Goal: Task Accomplishment & Management: Complete application form

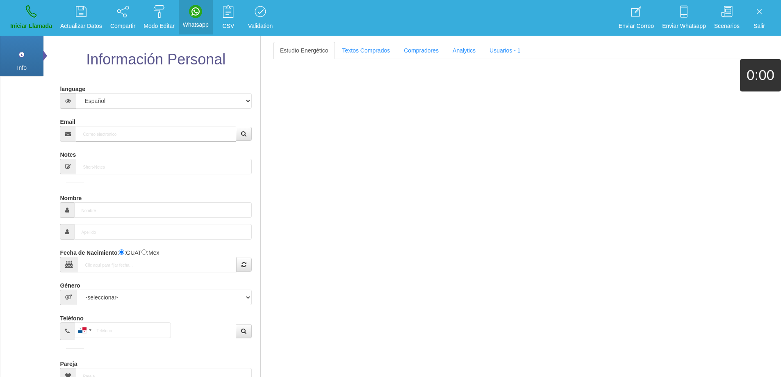
click at [104, 135] on input "Email" at bounding box center [156, 134] width 160 height 16
paste input "[EMAIL_ADDRESS][DOMAIN_NAME]"
type input "[EMAIL_ADDRESS][DOMAIN_NAME]"
click at [241, 133] on icon "button" at bounding box center [243, 134] width 5 height 6
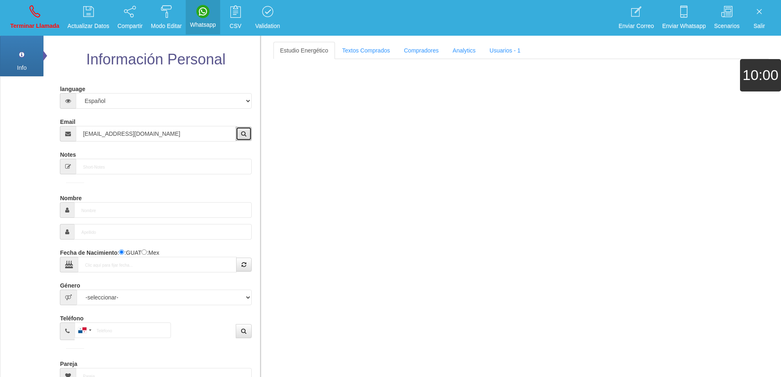
type input "30 Ene 1961"
select select "4"
type input "Excelente Comprador"
type input "[PERSON_NAME]"
select select "1"
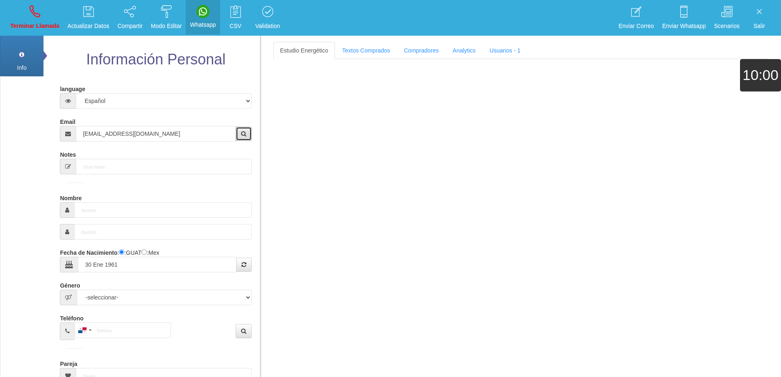
type input "[PHONE_NUMBER]"
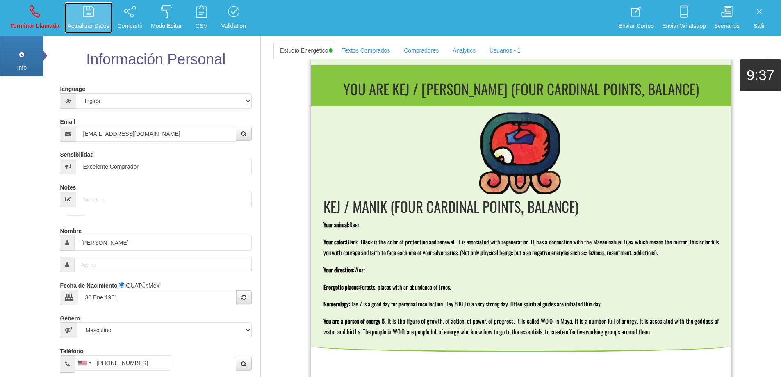
click at [89, 11] on icon at bounding box center [88, 11] width 11 height 13
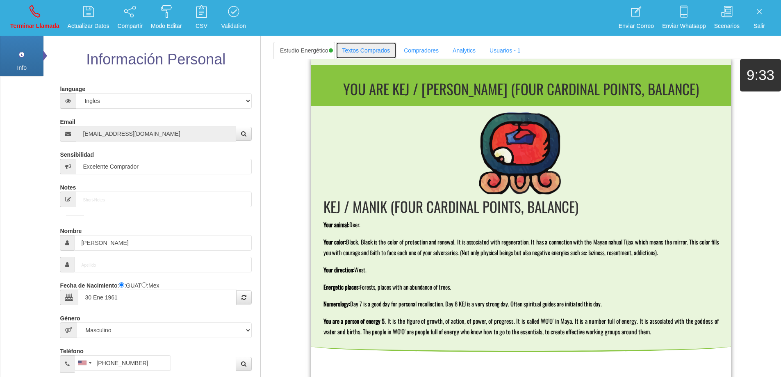
click at [368, 54] on link "Textos Comprados" at bounding box center [366, 50] width 61 height 17
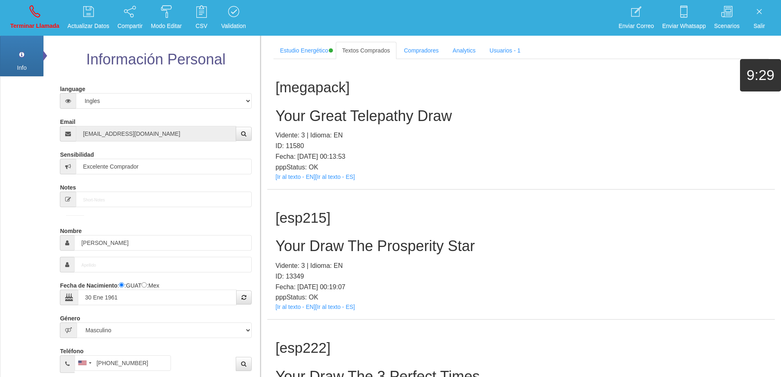
click at [523, 98] on div "[megapack] Your Great Telepathy Draw Vidente: 3 | Idioma: EN ID: 11580 Fecha: […" at bounding box center [520, 124] width 507 height 130
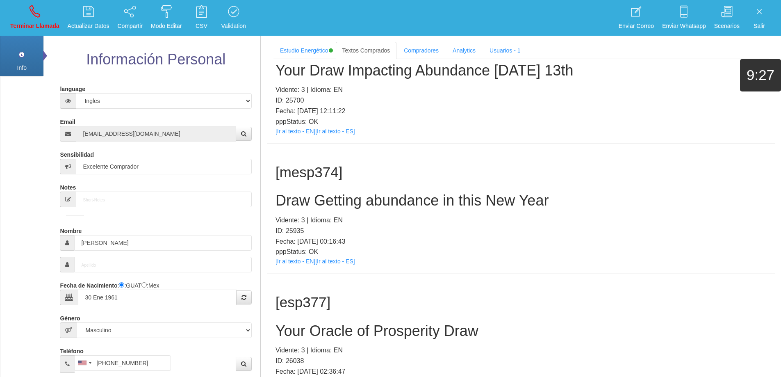
scroll to position [5124, 0]
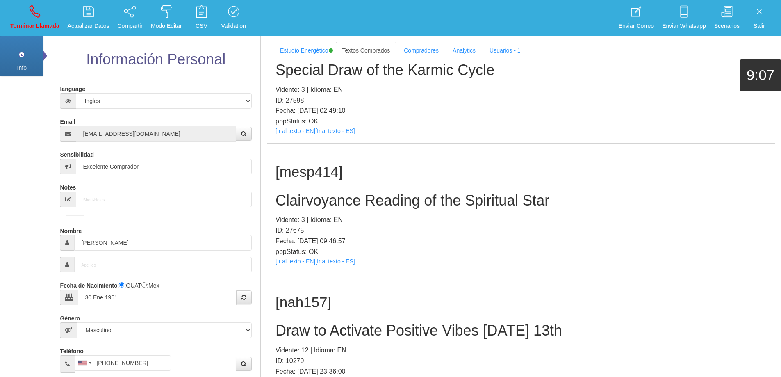
click at [463, 205] on h2 "Clairvoyance Reading of the Spiritual Star" at bounding box center [520, 200] width 491 height 16
click at [463, 204] on h2 "Clairvoyance Reading of the Spiritual Star" at bounding box center [520, 200] width 491 height 16
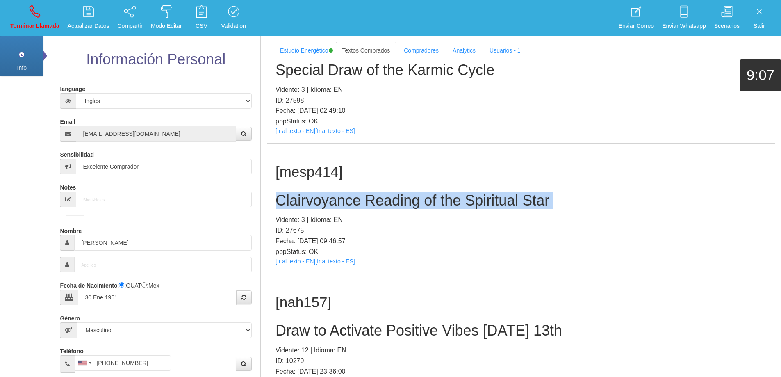
click at [463, 204] on h2 "Clairvoyance Reading of the Spiritual Star" at bounding box center [520, 200] width 491 height 16
copy h2 "Clairvoyance Reading of the Spiritual Star"
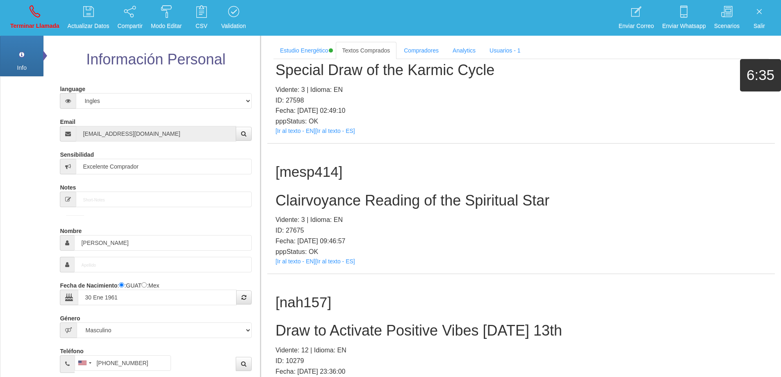
click at [559, 237] on p "Fecha: [DATE] 09:46:57" at bounding box center [520, 241] width 491 height 11
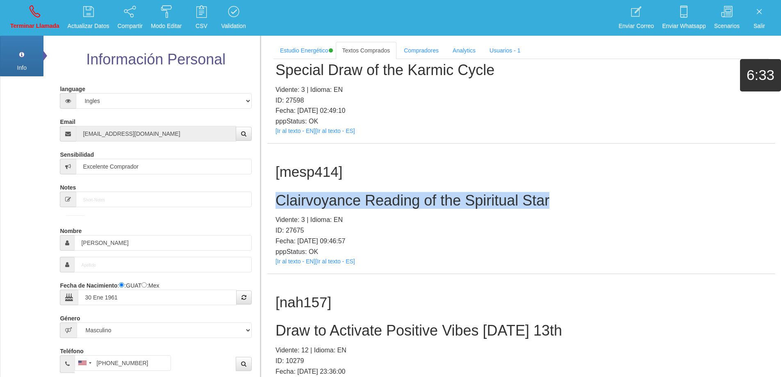
drag, startPoint x: 550, startPoint y: 200, endPoint x: 276, endPoint y: 206, distance: 273.9
click at [277, 205] on h2 "Clairvoyance Reading of the Spiritual Star" at bounding box center [520, 200] width 491 height 16
copy h2 "Clairvoyance Reading of the Spiritual Star"
drag, startPoint x: 32, startPoint y: 9, endPoint x: 43, endPoint y: 27, distance: 21.4
click at [32, 9] on icon at bounding box center [35, 11] width 11 height 13
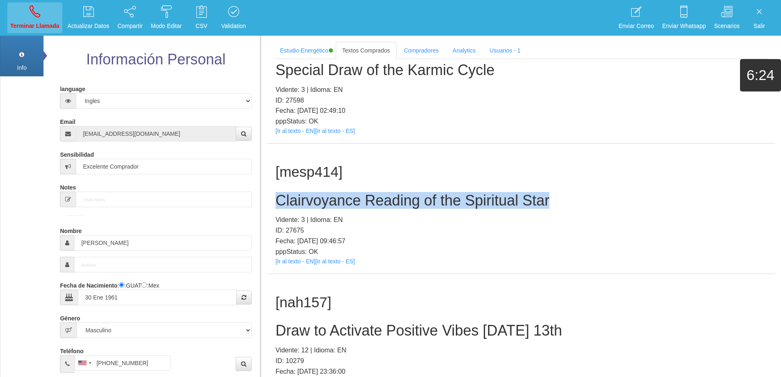
select select "0"
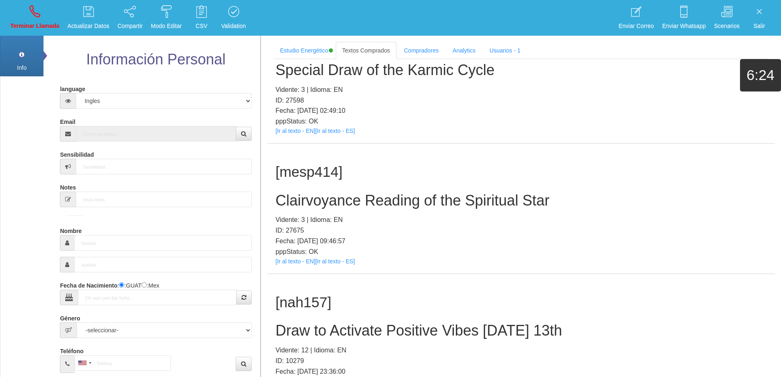
scroll to position [0, 0]
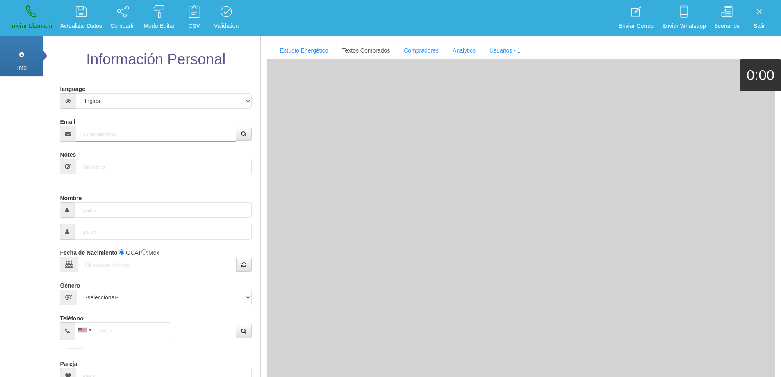
click at [127, 130] on input "Email" at bounding box center [156, 134] width 160 height 16
paste input "[PERSON_NAME][EMAIL_ADDRESS][DOMAIN_NAME]"
type input "[PERSON_NAME][EMAIL_ADDRESS][DOMAIN_NAME]"
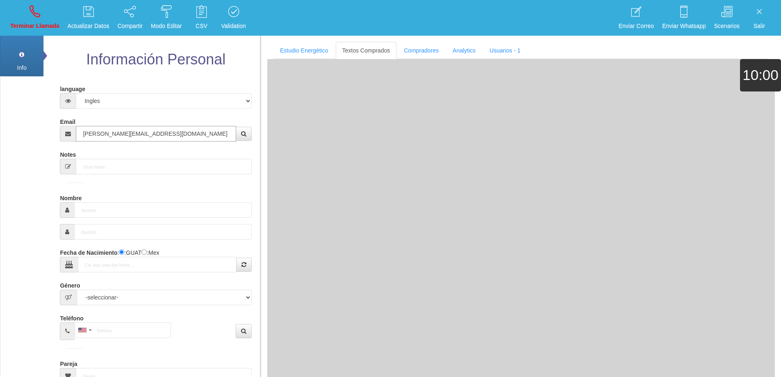
type input "7 Ago 1954"
type input "Comprador bajo"
type input "[PERSON_NAME]"
select select "2"
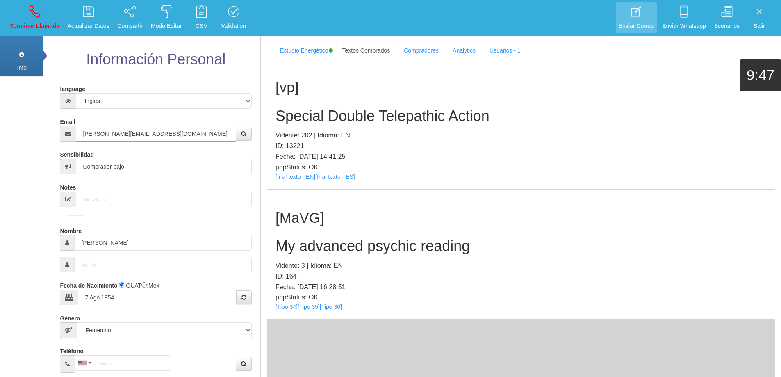
type input "[PERSON_NAME][EMAIL_ADDRESS][DOMAIN_NAME]"
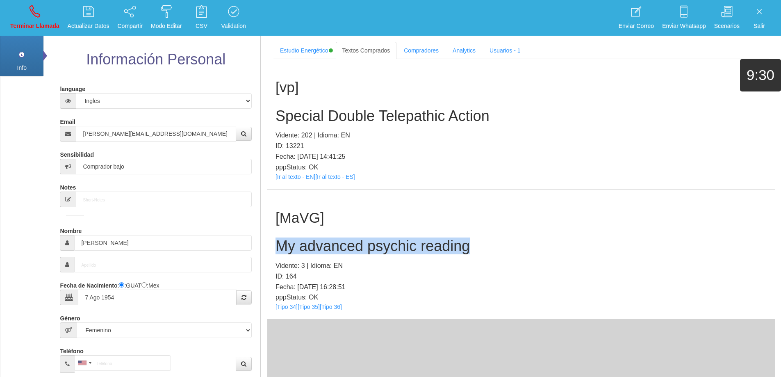
drag, startPoint x: 484, startPoint y: 248, endPoint x: 267, endPoint y: 235, distance: 216.8
click at [267, 235] on div "[MaVG] My advanced psychic reading Vidente: 3 | Idioma: EN ID: 164 Fecha: [DATE…" at bounding box center [520, 254] width 507 height 130
copy h2 "My advanced psychic reading"
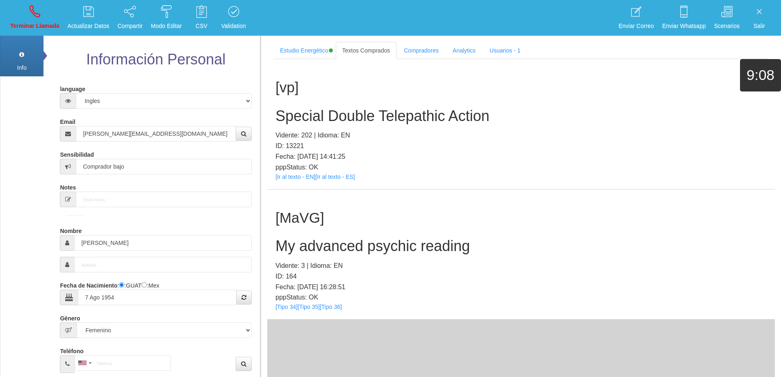
click at [524, 255] on div "[MaVG] My advanced psychic reading Vidente: 3 | Idioma: EN ID: 164 Fecha: [DATE…" at bounding box center [520, 254] width 507 height 130
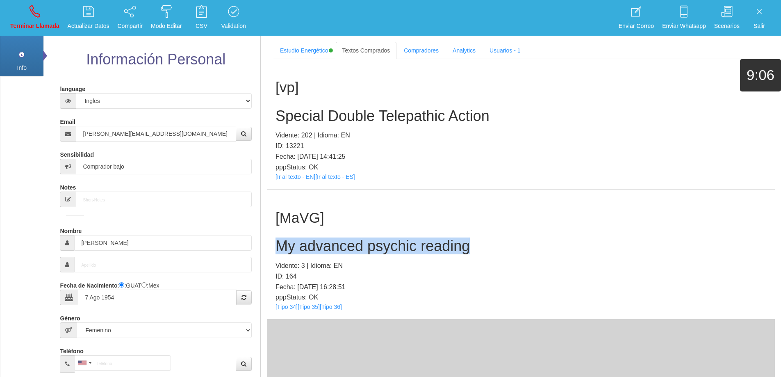
drag, startPoint x: 473, startPoint y: 247, endPoint x: 277, endPoint y: 242, distance: 195.6
click at [277, 242] on h2 "My advanced psychic reading" at bounding box center [520, 246] width 491 height 16
copy h2 "My advanced psychic reading"
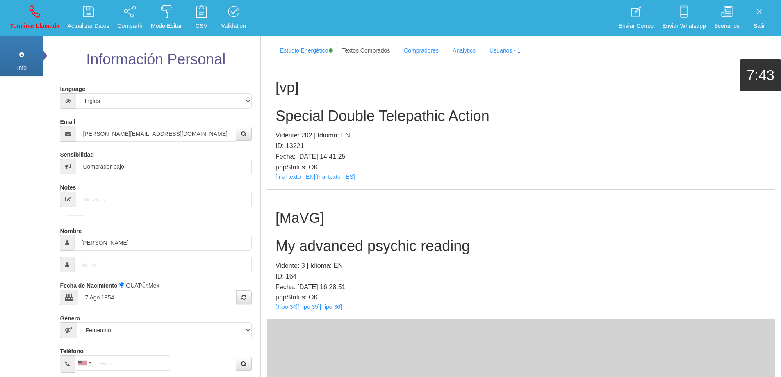
click at [25, 1] on li "Terminar Llamada" at bounding box center [34, 18] width 57 height 36
click at [32, 14] on icon at bounding box center [35, 11] width 11 height 13
select select "0"
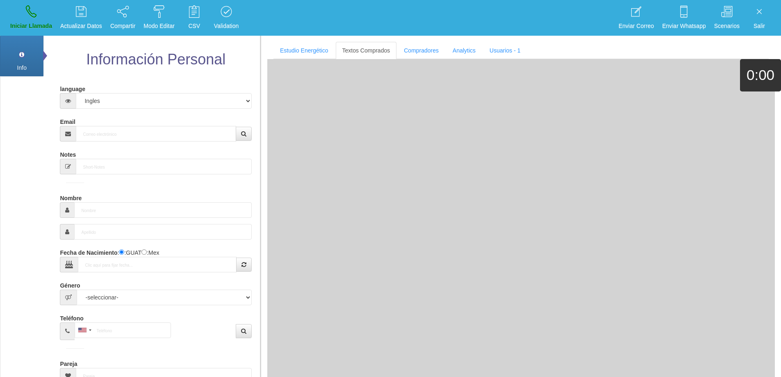
drag, startPoint x: 128, startPoint y: 142, endPoint x: 130, endPoint y: 134, distance: 8.0
click at [126, 139] on form "language Español Portugues [PERSON_NAME] Email Sensibilidad Notes Comprador de …" at bounding box center [155, 271] width 179 height 378
click at [130, 134] on input "Email" at bounding box center [156, 134] width 160 height 16
paste input "[EMAIL_ADDRESS][DOMAIN_NAME]"
type input "[EMAIL_ADDRESS][DOMAIN_NAME]"
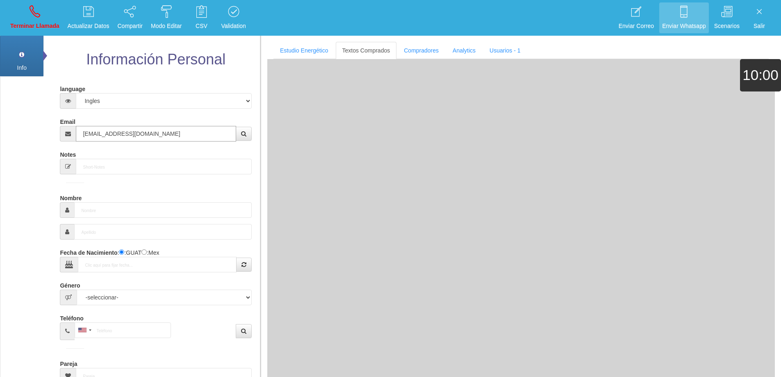
type input "24 Abr 1955"
type input "Buen Comprador"
type input "[PERSON_NAME]"
select select "1"
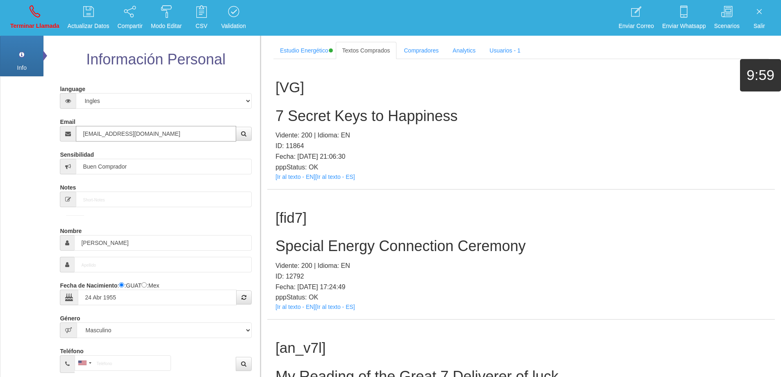
type input "[EMAIL_ADDRESS][DOMAIN_NAME]"
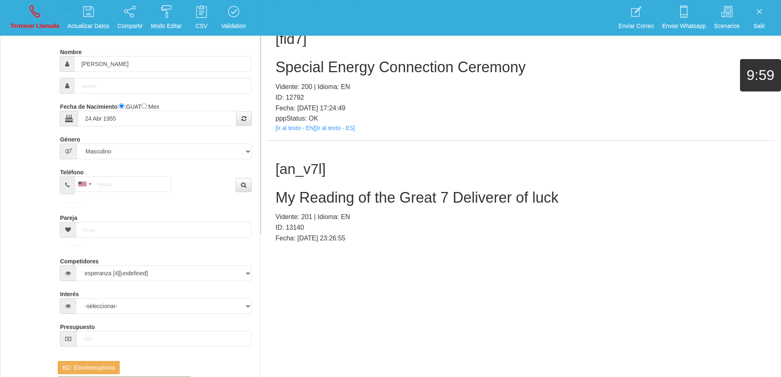
scroll to position [808, 0]
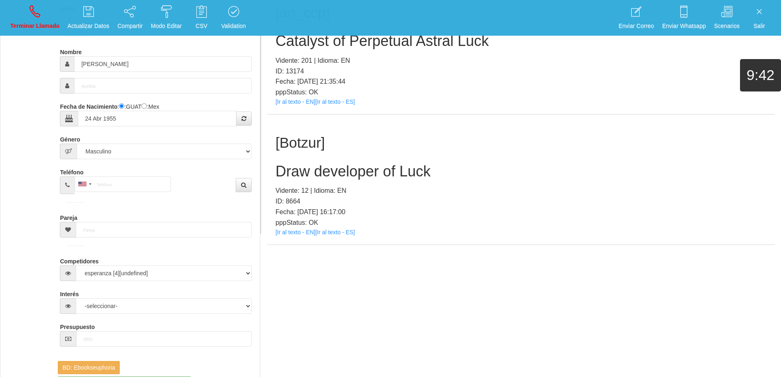
click at [364, 170] on h2 "Draw developer of Luck" at bounding box center [520, 171] width 491 height 16
copy h2 "Draw developer of Luck"
click at [435, 185] on p "Vidente: 12 | Idioma: EN" at bounding box center [520, 190] width 491 height 11
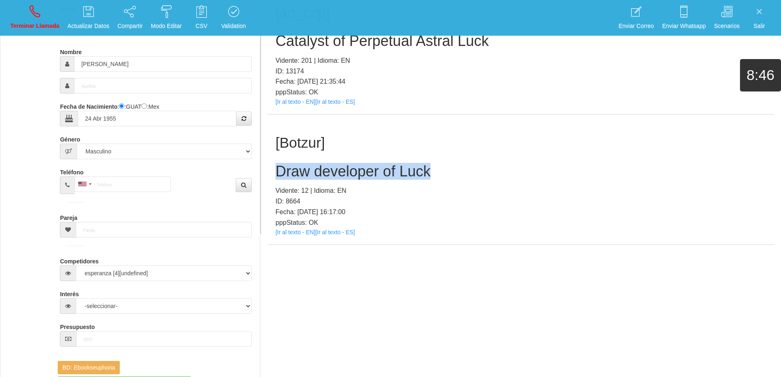
drag, startPoint x: 437, startPoint y: 169, endPoint x: 276, endPoint y: 171, distance: 161.1
click at [276, 171] on h2 "Draw developer of Luck" at bounding box center [520, 171] width 491 height 16
copy h2 "Draw developer of Luck"
click at [38, 22] on p "Terminar Llamada" at bounding box center [34, 25] width 49 height 9
select select "0"
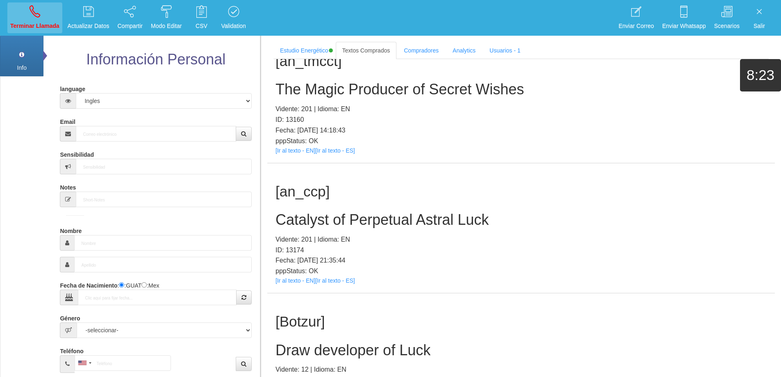
scroll to position [0, 0]
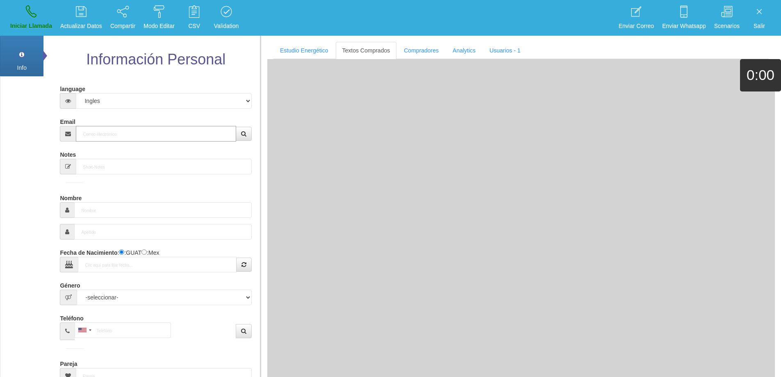
drag, startPoint x: 121, startPoint y: 133, endPoint x: 240, endPoint y: 112, distance: 120.6
click at [127, 129] on input "Email" at bounding box center [156, 134] width 160 height 16
paste input "[EMAIL_ADDRESS][DOMAIN_NAME]"
type input "[EMAIL_ADDRESS][DOMAIN_NAME]"
type input "[DATE]"
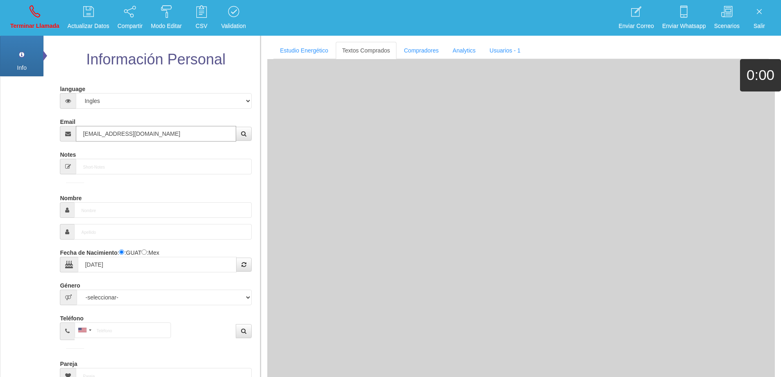
type input "Buen Comprador"
type input "[PERSON_NAME]"
select select "1"
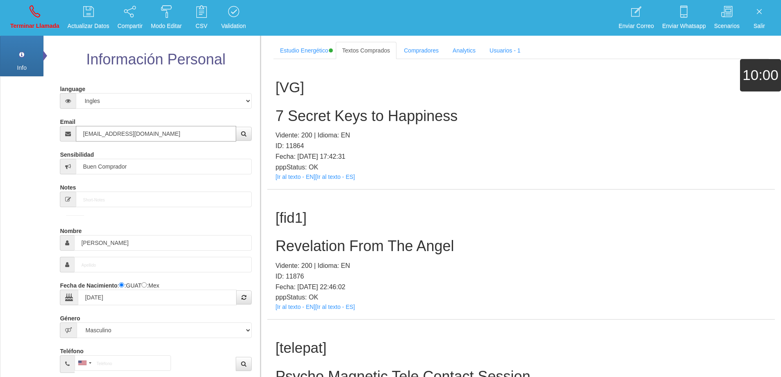
type input "[EMAIL_ADDRESS][DOMAIN_NAME]"
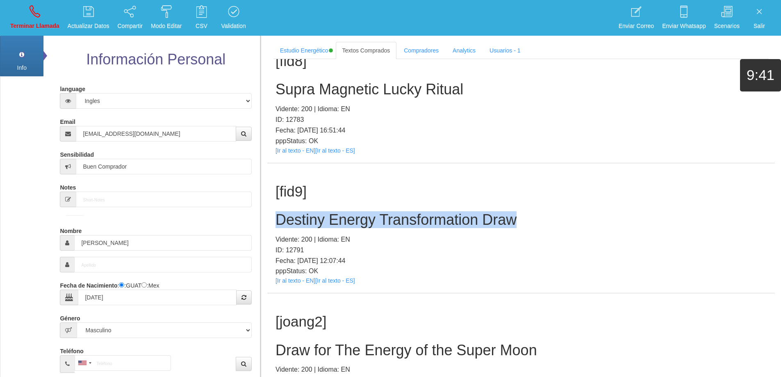
drag, startPoint x: 521, startPoint y: 219, endPoint x: 279, endPoint y: 221, distance: 242.7
click at [272, 218] on div "[fid9] Destiny Energy Transformation Draw Vidente: 200 | Idioma: EN ID: 12791 F…" at bounding box center [520, 228] width 507 height 130
copy h2 "Destiny Energy Transformation Draw"
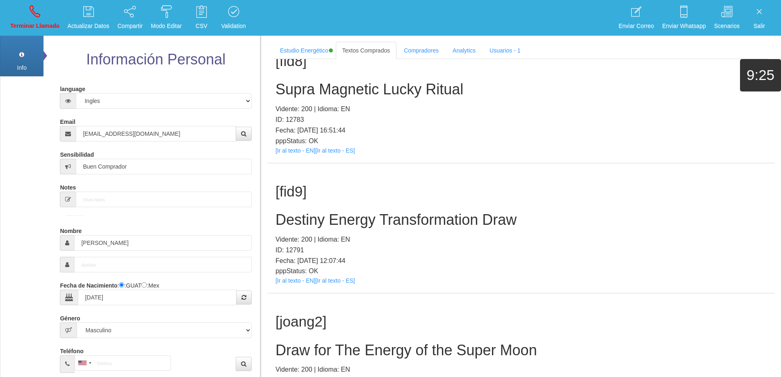
click at [524, 241] on p "Vidente: 200 | Idioma: EN" at bounding box center [520, 239] width 491 height 11
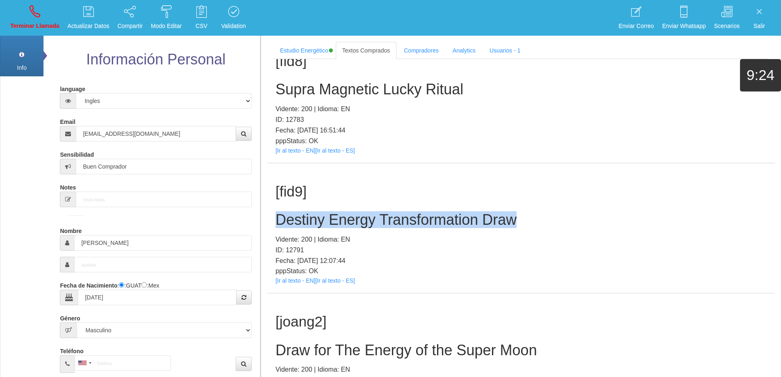
drag, startPoint x: 524, startPoint y: 221, endPoint x: 274, endPoint y: 222, distance: 250.5
click at [274, 222] on div "[fid9] Destiny Energy Transformation Draw Vidente: 200 | Idioma: EN ID: 12791 F…" at bounding box center [520, 228] width 507 height 130
copy h2 "Destiny Energy Transformation Draw"
click at [40, 19] on link "Terminar Llamada" at bounding box center [34, 17] width 55 height 31
select select "0"
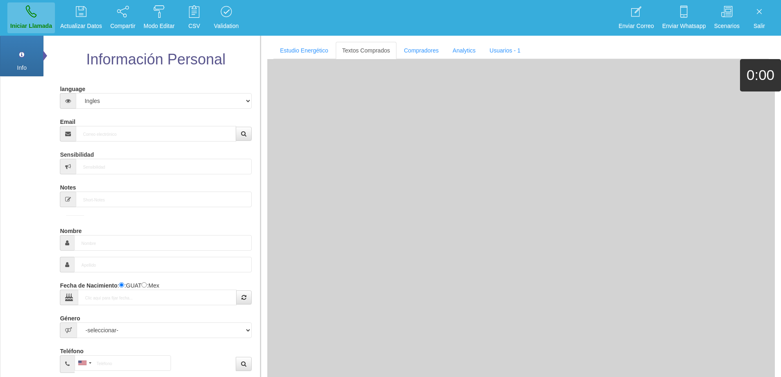
scroll to position [0, 0]
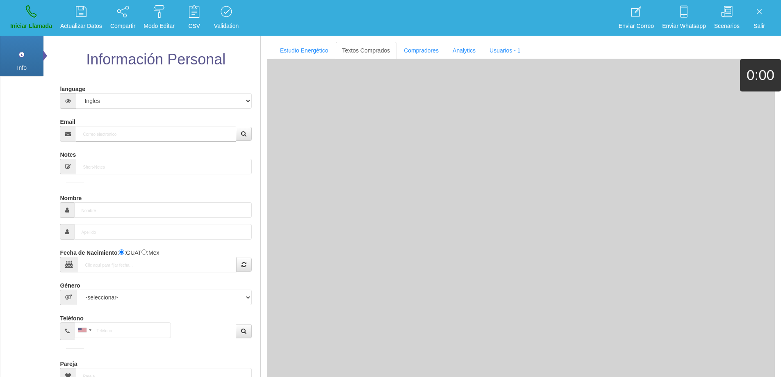
drag, startPoint x: 127, startPoint y: 136, endPoint x: 236, endPoint y: 100, distance: 114.5
click at [137, 127] on input "Email" at bounding box center [156, 134] width 160 height 16
paste input "[EMAIL_ADDRESS][DOMAIN_NAME]"
type input "[EMAIL_ADDRESS][DOMAIN_NAME]"
type input "16 Ene 1967"
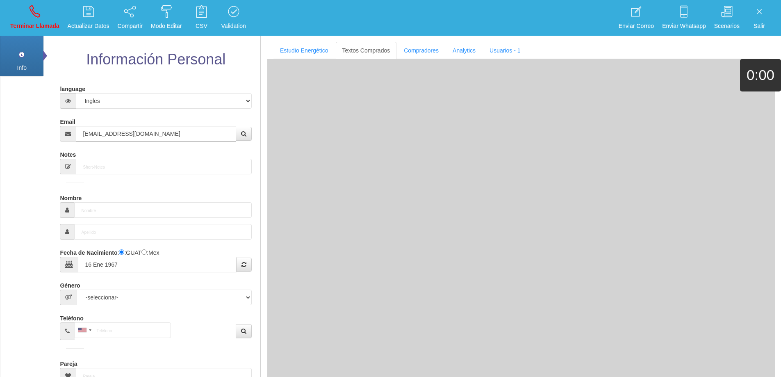
type input "Comprador simple"
type input "[PERSON_NAME]"
select select "2"
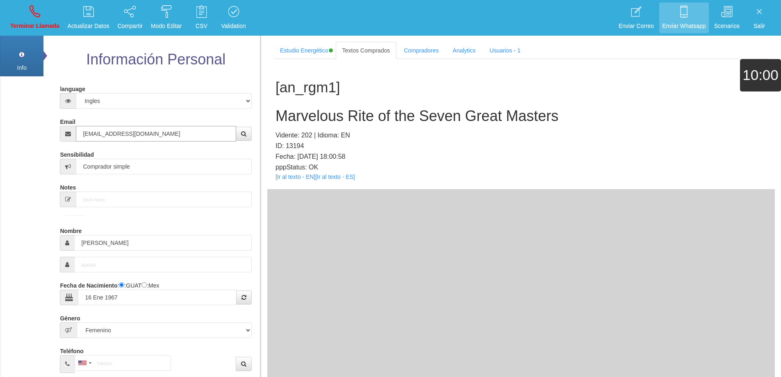
type input "[EMAIL_ADDRESS][DOMAIN_NAME]"
click at [407, 122] on h2 "Marvelous Rite of the Seven Great Masters" at bounding box center [520, 116] width 491 height 16
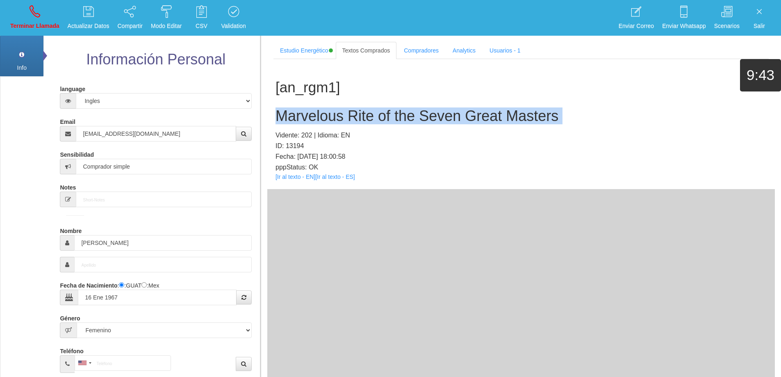
click at [407, 122] on h2 "Marvelous Rite of the Seven Great Masters" at bounding box center [520, 116] width 491 height 16
copy h2 "Marvelous Rite of the Seven Great Masters"
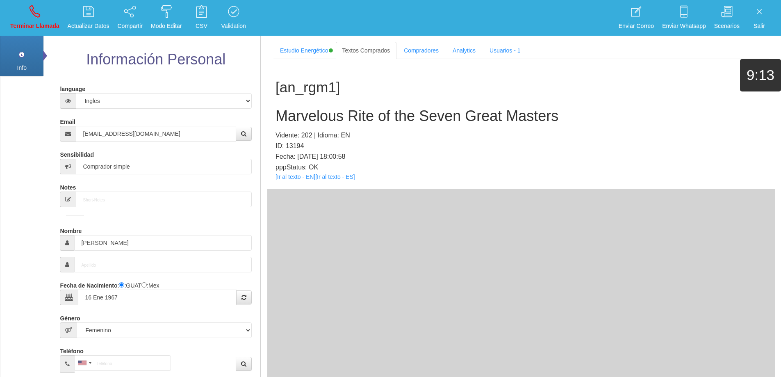
click at [482, 142] on p "ID: 13194" at bounding box center [520, 146] width 491 height 11
click at [517, 118] on h2 "Marvelous Rite of the Seven Great Masters" at bounding box center [520, 116] width 491 height 16
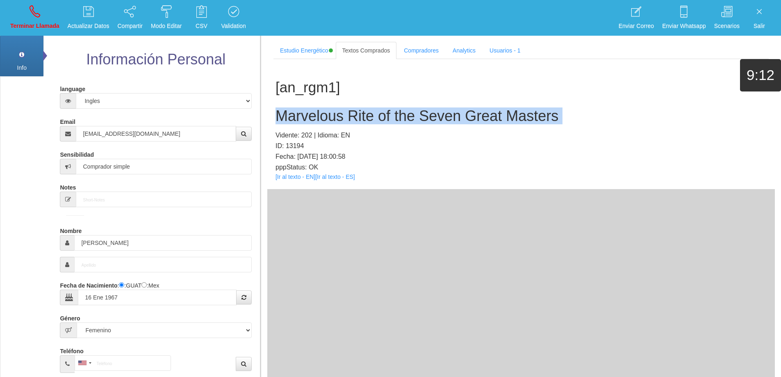
click at [517, 118] on h2 "Marvelous Rite of the Seven Great Masters" at bounding box center [520, 116] width 491 height 16
copy h2 "Marvelous Rite of the Seven Great Masters"
click at [47, 17] on link "Terminar Llamada" at bounding box center [34, 17] width 55 height 31
select select "0"
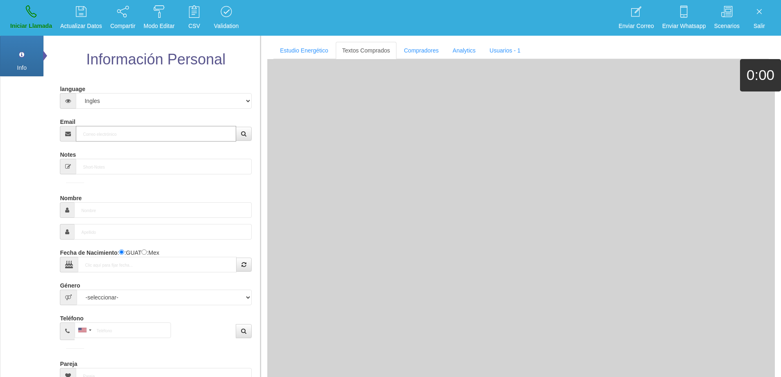
drag, startPoint x: 188, startPoint y: 136, endPoint x: 191, endPoint y: 132, distance: 5.0
click at [191, 132] on input "Email" at bounding box center [156, 134] width 160 height 16
click at [191, 131] on input "Email" at bounding box center [156, 134] width 160 height 16
paste input "[EMAIL_ADDRESS][DOMAIN_NAME]"
type input "[EMAIL_ADDRESS][DOMAIN_NAME]"
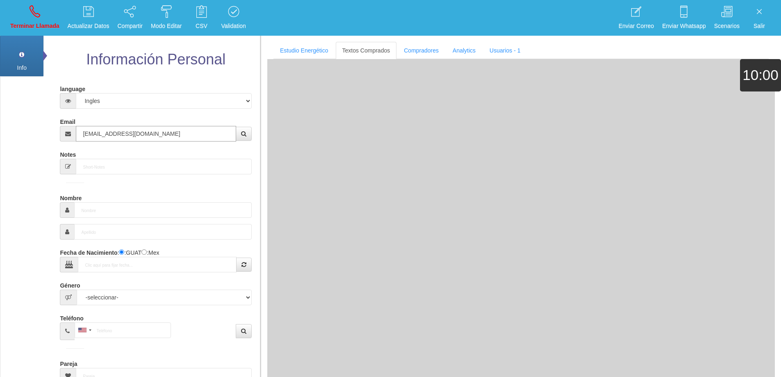
type input "[DATE]"
type input "Comprador simple"
type input "[PERSON_NAME]"
select select "2"
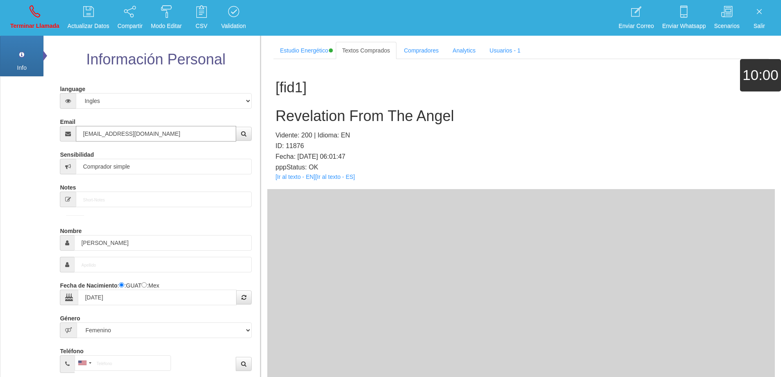
type input "[EMAIL_ADDRESS][DOMAIN_NAME]"
click at [393, 118] on h2 "Revelation From The Angel" at bounding box center [520, 116] width 491 height 16
click at [178, 135] on input "[EMAIL_ADDRESS][DOMAIN_NAME]" at bounding box center [156, 134] width 160 height 16
click at [178, 134] on input "[EMAIL_ADDRESS][DOMAIN_NAME]" at bounding box center [156, 134] width 160 height 16
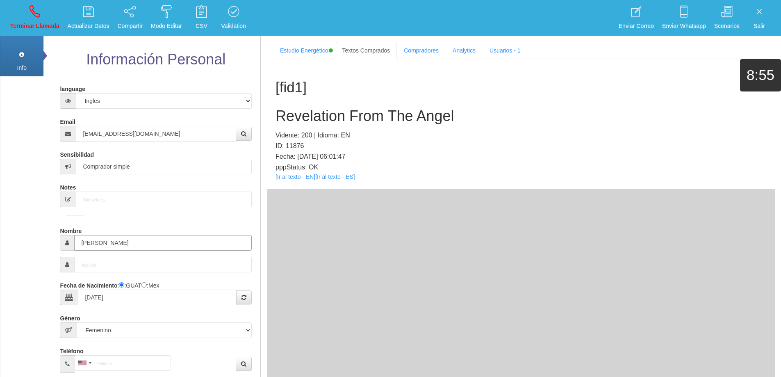
click at [97, 241] on input "[PERSON_NAME]" at bounding box center [162, 243] width 177 height 16
click at [381, 110] on h2 "Revelation From The Angel" at bounding box center [520, 116] width 491 height 16
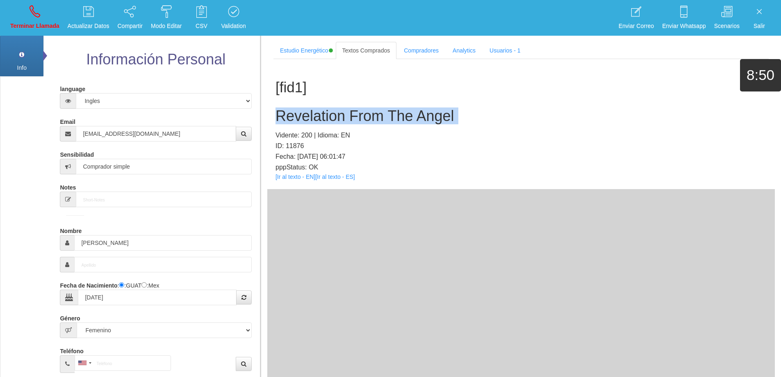
click at [381, 109] on h2 "Revelation From The Angel" at bounding box center [520, 116] width 491 height 16
click at [444, 119] on h2 "Revelation From The Angel" at bounding box center [520, 116] width 491 height 16
drag, startPoint x: 458, startPoint y: 111, endPoint x: 271, endPoint y: 109, distance: 187.4
click at [271, 109] on div "[fid1] Revelation From The Angel Vidente: 200 | Idioma: EN ID: 11876 Fecha: [DA…" at bounding box center [520, 124] width 507 height 130
click at [35, 24] on p "Terminar Llamada" at bounding box center [34, 25] width 49 height 9
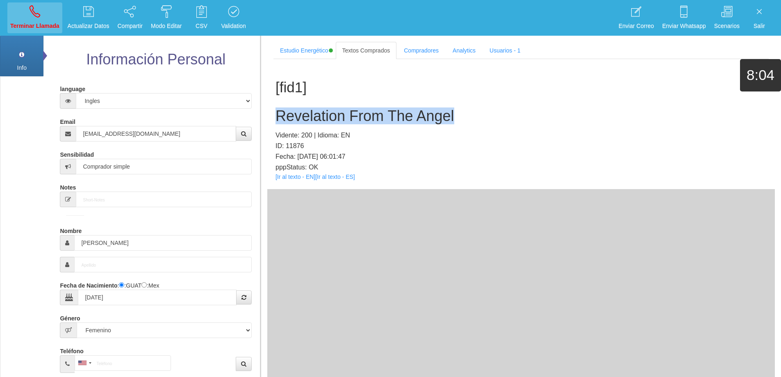
select select "0"
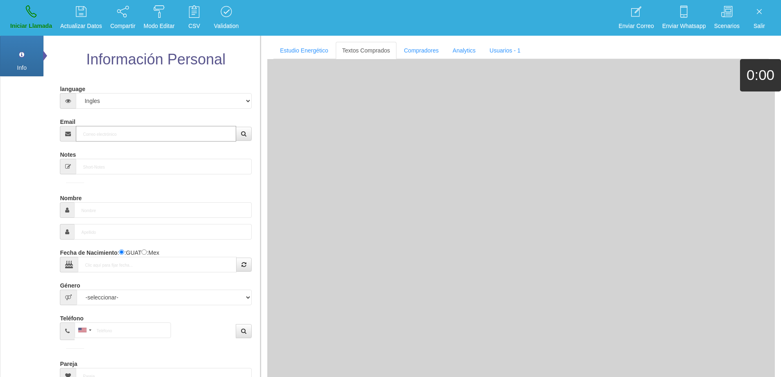
click at [135, 134] on input "Email" at bounding box center [156, 134] width 160 height 16
paste input "[EMAIL_ADDRESS][DOMAIN_NAME]"
type input "[EMAIL_ADDRESS][DOMAIN_NAME]"
type input "[DATE]"
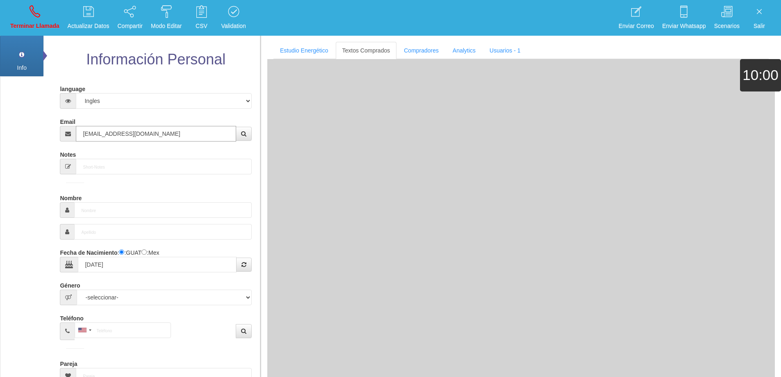
type input "Excelente Comprador"
type input "Halvor"
select select "2"
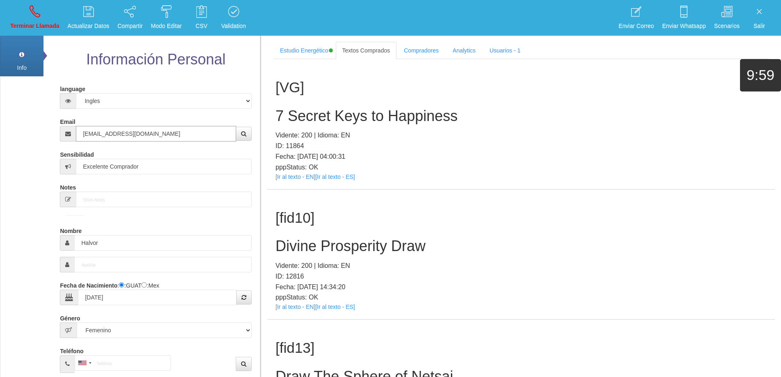
type input "[EMAIL_ADDRESS][DOMAIN_NAME]"
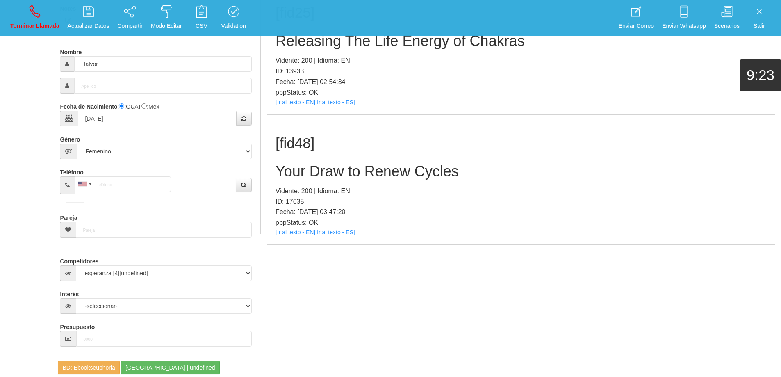
click at [396, 170] on h2 "Your Draw to Renew Cycles" at bounding box center [520, 171] width 491 height 16
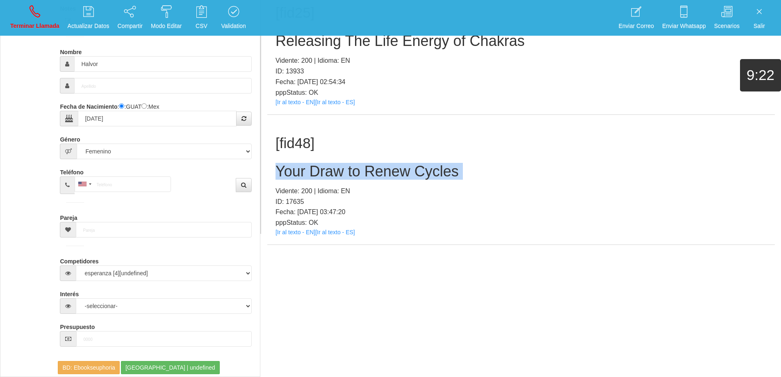
click at [396, 170] on h2 "Your Draw to Renew Cycles" at bounding box center [520, 171] width 491 height 16
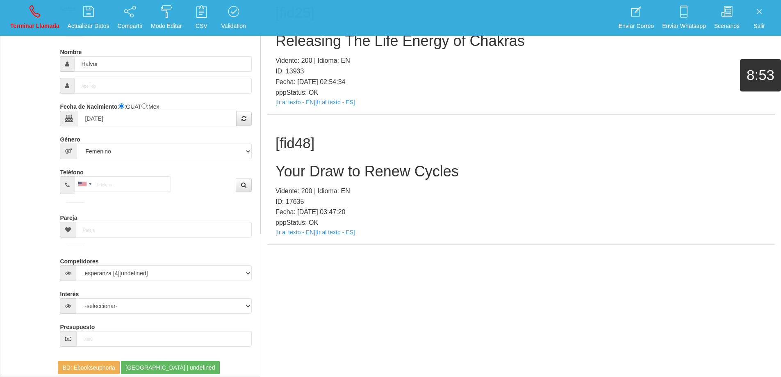
click at [430, 145] on h1 "[fid48]" at bounding box center [520, 143] width 491 height 16
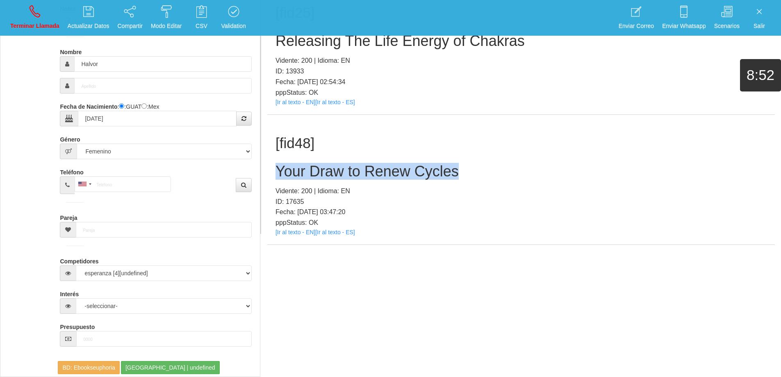
drag, startPoint x: 468, startPoint y: 171, endPoint x: 264, endPoint y: 171, distance: 203.3
click at [264, 171] on section "Estudio Energético Realizar Pago Textos Comprados Compradores Analytics Usuario…" at bounding box center [520, 45] width 521 height 377
click at [22, 20] on link "Terminar Llamada" at bounding box center [34, 17] width 55 height 31
select select "0"
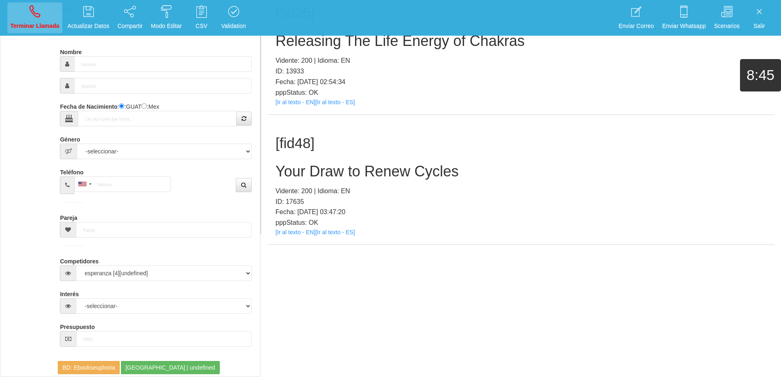
scroll to position [0, 0]
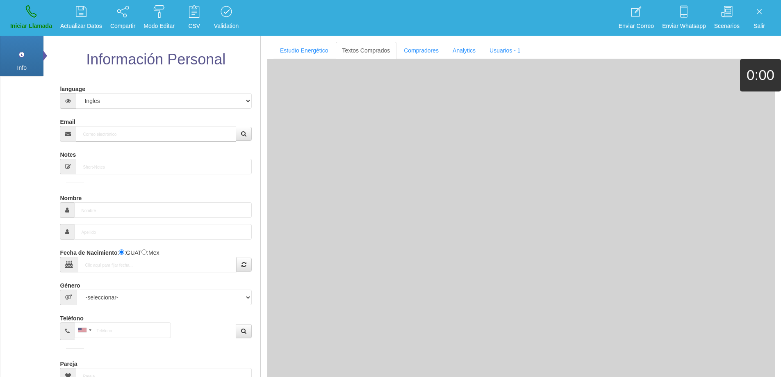
drag, startPoint x: 102, startPoint y: 136, endPoint x: 107, endPoint y: 134, distance: 5.3
click at [102, 136] on input "Email" at bounding box center [156, 134] width 160 height 16
paste input "[EMAIL_ADDRESS][DOMAIN_NAME]"
type input "[EMAIL_ADDRESS][DOMAIN_NAME]"
type input "[DATE]"
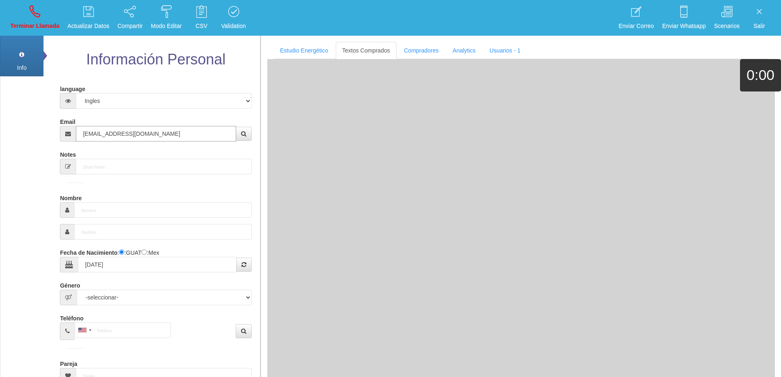
type input "Comprador bajo"
type input "[PERSON_NAME]"
select select "2"
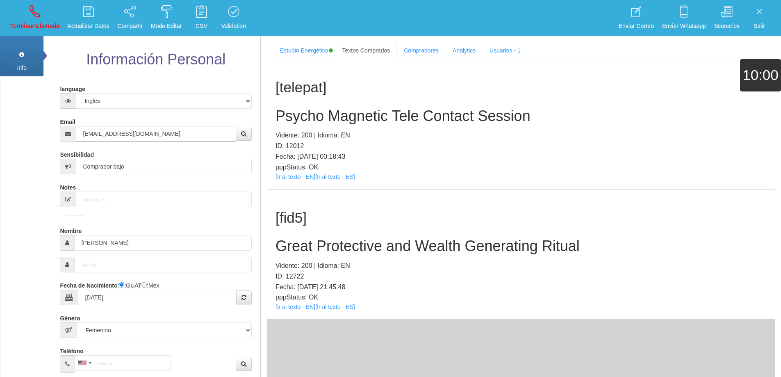
type input "[EMAIL_ADDRESS][DOMAIN_NAME]"
click at [296, 176] on link "[Ir al texto - EN]" at bounding box center [295, 176] width 40 height 7
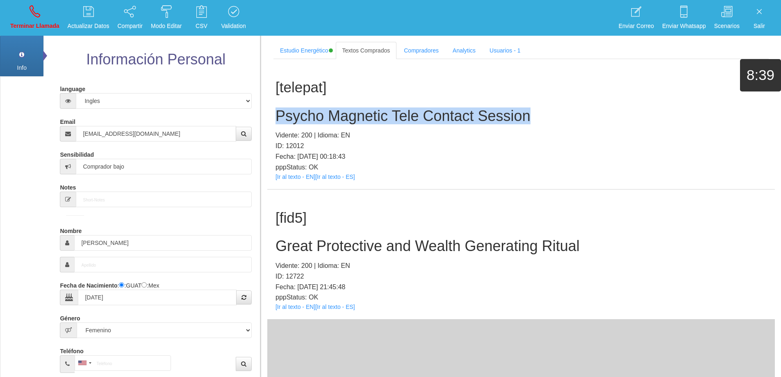
drag, startPoint x: 532, startPoint y: 118, endPoint x: 269, endPoint y: 114, distance: 263.6
click at [269, 114] on div "[telepat] Psycho Magnetic Tele Contact Session Vidente: 200 | Idioma: EN ID: 12…" at bounding box center [520, 124] width 507 height 130
click at [35, 19] on link "Terminar Llamada" at bounding box center [34, 17] width 55 height 31
select select "0"
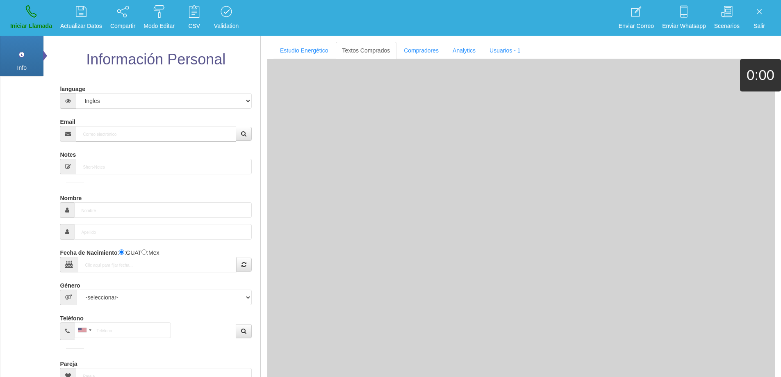
click at [140, 134] on input "Email" at bounding box center [156, 134] width 160 height 16
paste input "[EMAIL_ADDRESS][DOMAIN_NAME]"
type input "[EMAIL_ADDRESS][DOMAIN_NAME]"
type input "16 Dic 1944"
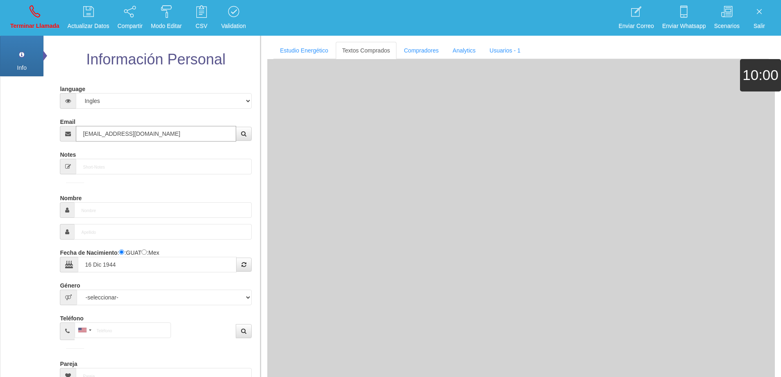
type input "Excelente Comprador"
type input "[PERSON_NAME]"
select select "2"
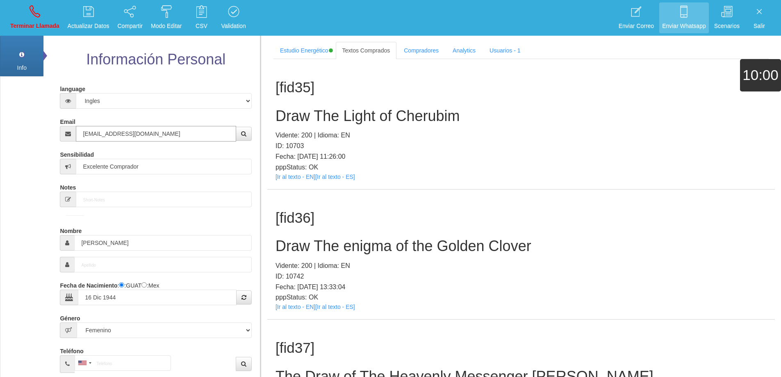
type input "[EMAIL_ADDRESS][DOMAIN_NAME]"
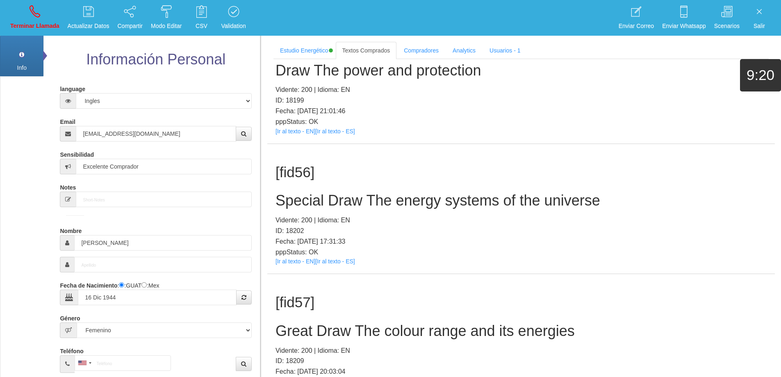
click at [373, 338] on h2 "Great Draw The colour range and its energies" at bounding box center [520, 331] width 491 height 16
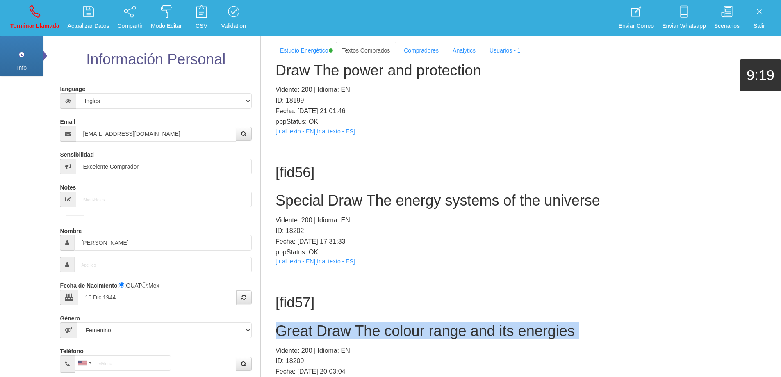
click at [373, 338] on h2 "Great Draw The colour range and its energies" at bounding box center [520, 331] width 491 height 16
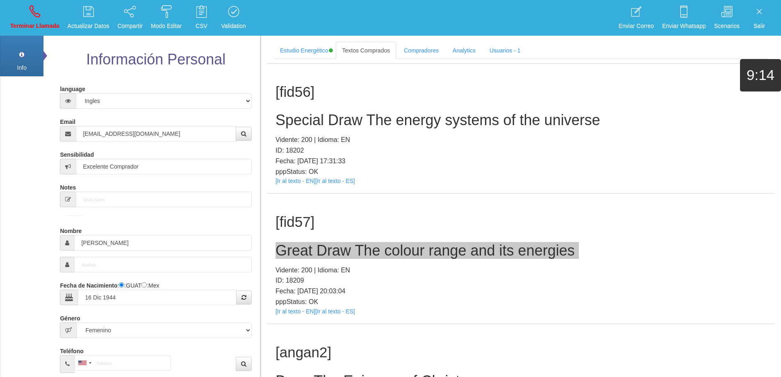
scroll to position [6508, 0]
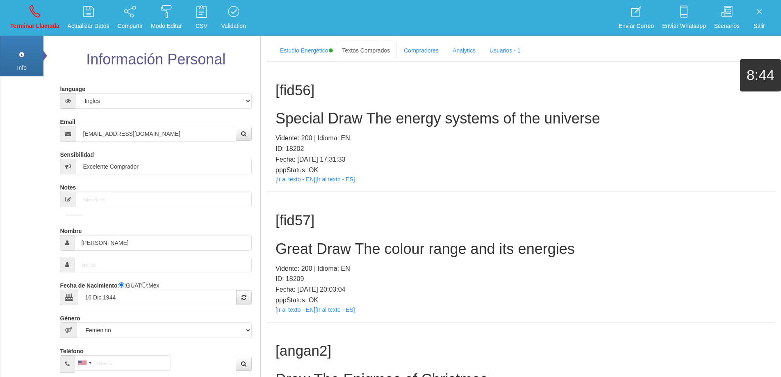
click at [569, 276] on p "ID: 18209" at bounding box center [520, 278] width 491 height 11
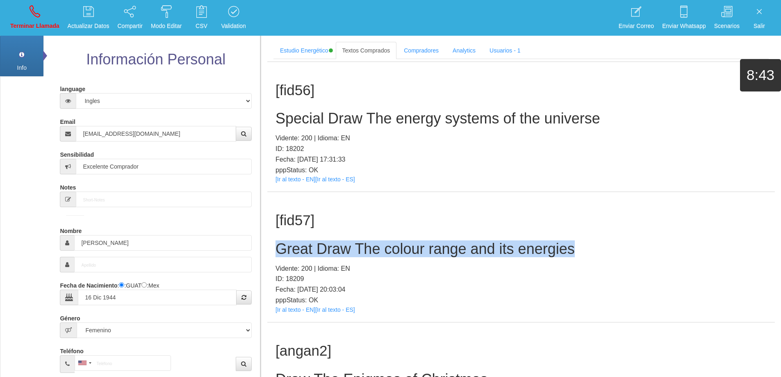
drag, startPoint x: 565, startPoint y: 252, endPoint x: 280, endPoint y: 252, distance: 284.9
click at [280, 252] on h2 "Great Draw The colour range and its energies" at bounding box center [520, 249] width 491 height 16
click at [46, 14] on link "Terminar Llamada" at bounding box center [34, 17] width 55 height 31
select select "0"
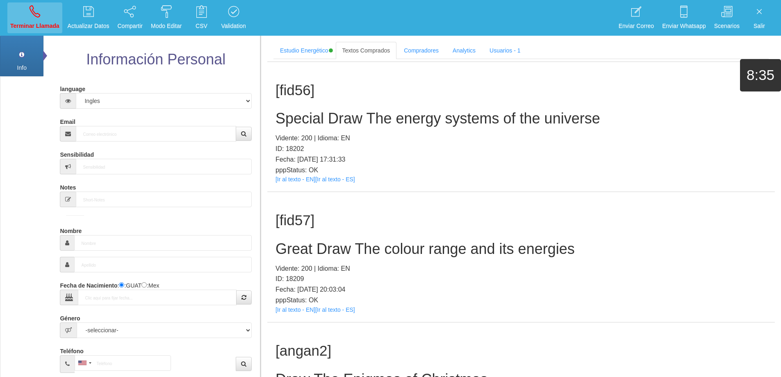
scroll to position [0, 0]
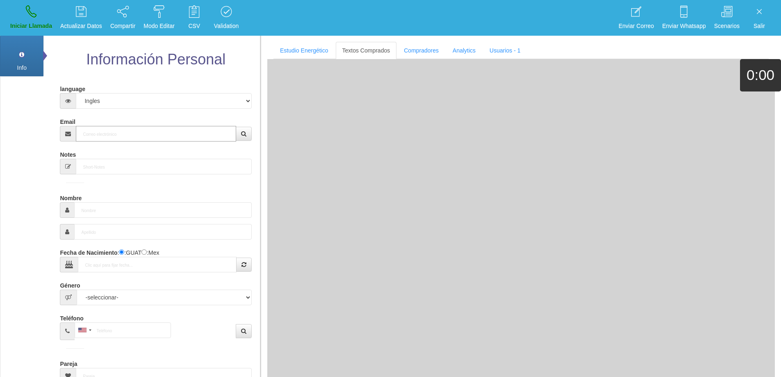
click at [107, 126] on input "Email" at bounding box center [156, 134] width 160 height 16
paste input "[EMAIL_ADDRESS][DOMAIN_NAME]"
type input "[EMAIL_ADDRESS][DOMAIN_NAME]"
type input "[DATE]"
type input "Comprador bajo"
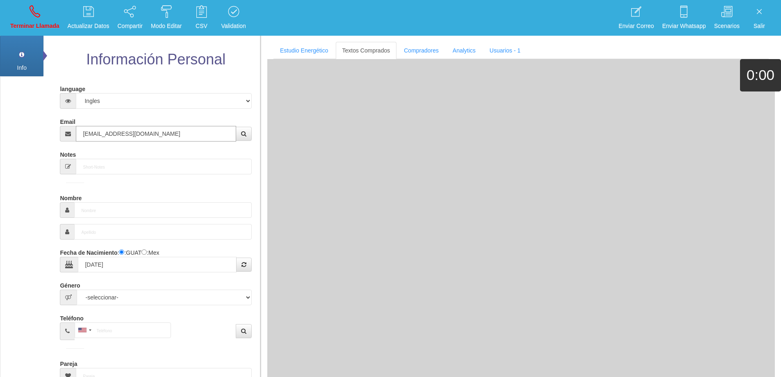
type input "[PERSON_NAME]"
select select "2"
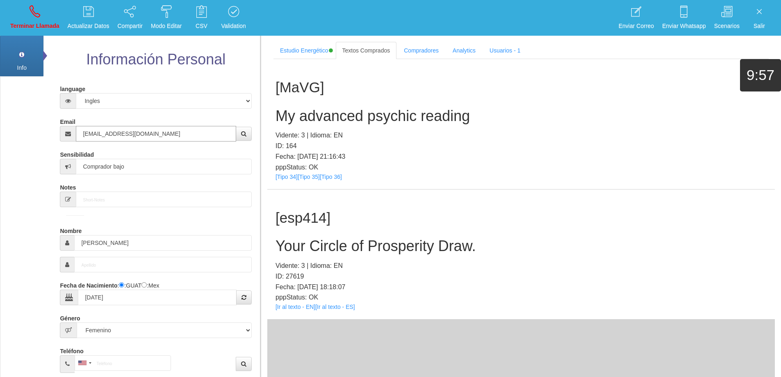
type input "[EMAIL_ADDRESS][DOMAIN_NAME]"
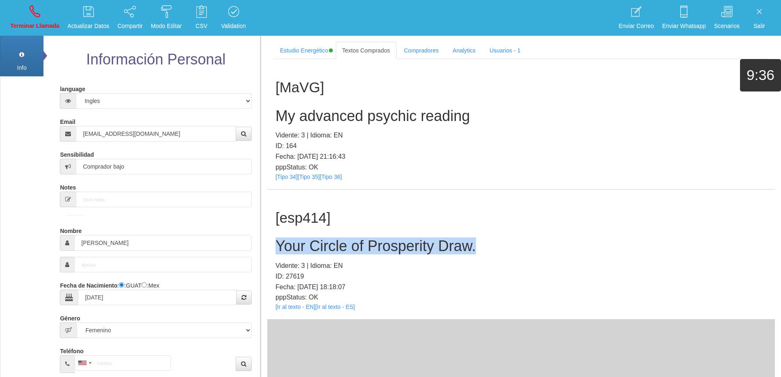
drag, startPoint x: 477, startPoint y: 248, endPoint x: 287, endPoint y: 252, distance: 189.8
click at [277, 251] on h2 "Your Circle of Prosperity Draw." at bounding box center [520, 246] width 491 height 16
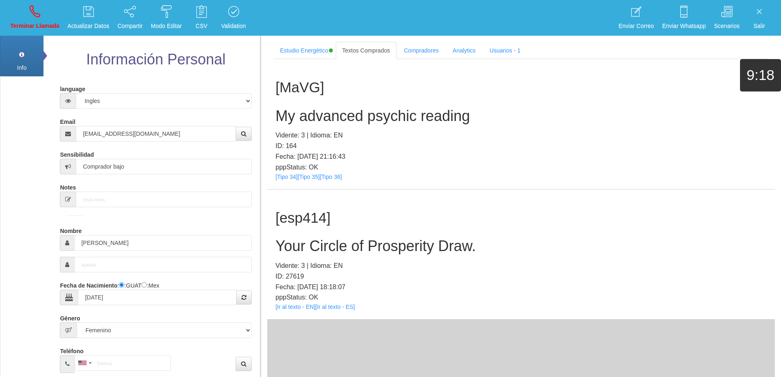
drag, startPoint x: 513, startPoint y: 270, endPoint x: 483, endPoint y: 252, distance: 34.9
click at [513, 264] on p "Vidente: 3 | Idioma: EN" at bounding box center [520, 265] width 491 height 11
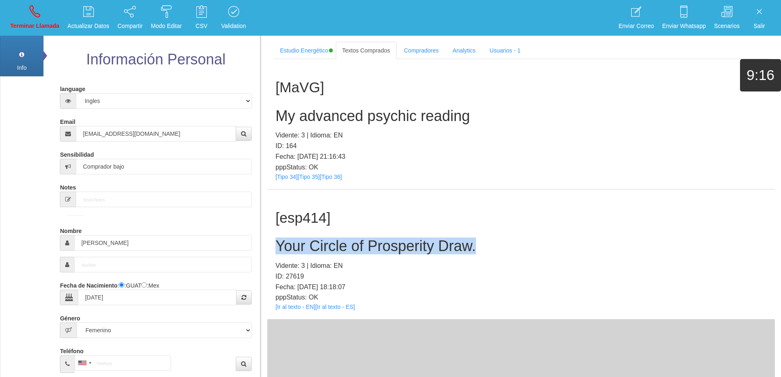
drag, startPoint x: 481, startPoint y: 246, endPoint x: 278, endPoint y: 248, distance: 202.5
click at [276, 248] on h2 "Your Circle of Prosperity Draw." at bounding box center [520, 246] width 491 height 16
click at [29, 23] on p "Terminar Llamada" at bounding box center [34, 25] width 49 height 9
select select "0"
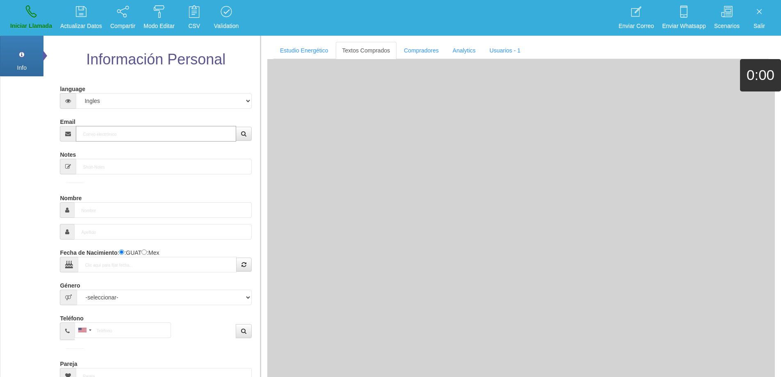
click at [97, 132] on input "Email" at bounding box center [156, 134] width 160 height 16
paste input "[EMAIL_ADDRESS][DOMAIN_NAME]"
type input "[EMAIL_ADDRESS][DOMAIN_NAME]"
type input "[DATE]"
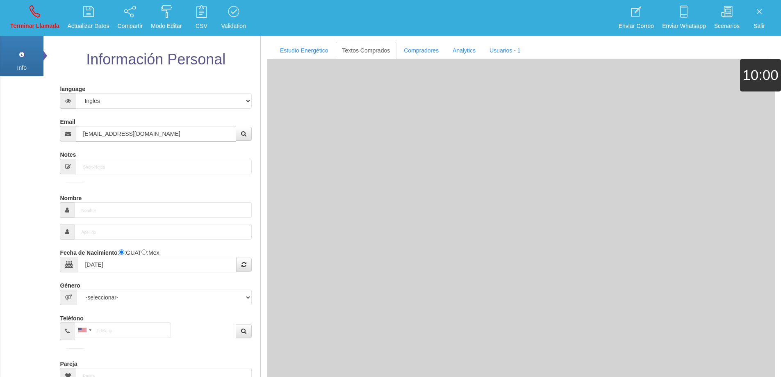
type input "Comprador bajo"
type input "[PERSON_NAME]"
select select "2"
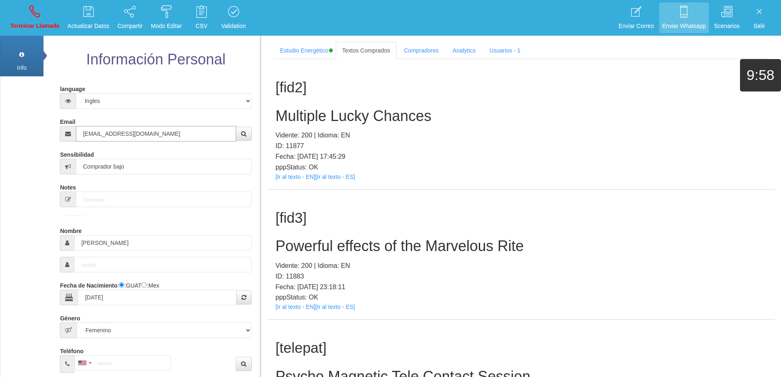
type input "[EMAIL_ADDRESS][DOMAIN_NAME]"
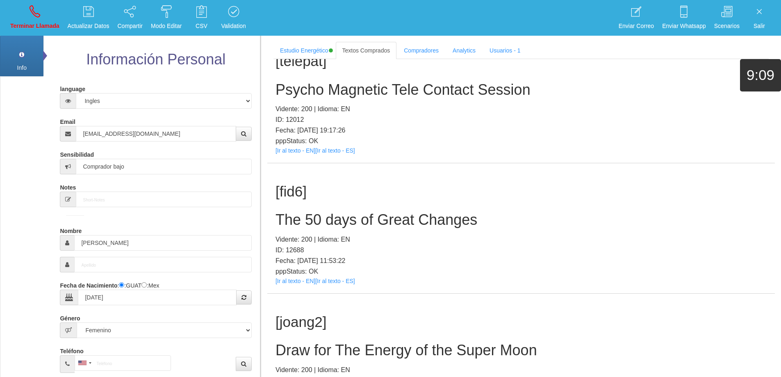
click at [398, 224] on h2 "The 50 days of Great Changes" at bounding box center [520, 220] width 491 height 16
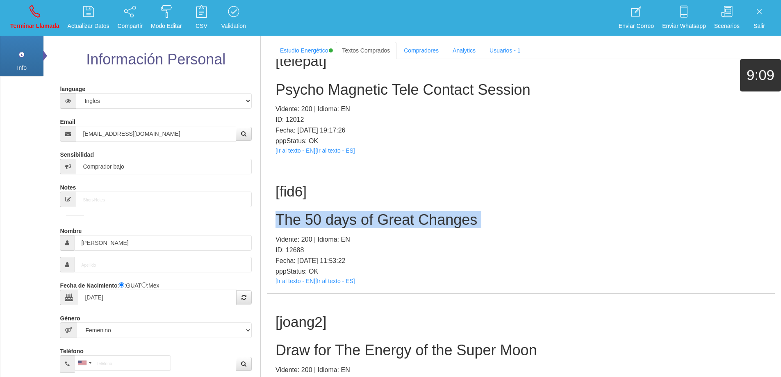
click at [398, 224] on h2 "The 50 days of Great Changes" at bounding box center [520, 220] width 491 height 16
click at [485, 219] on h2 "The 50 days of Great Changes" at bounding box center [520, 220] width 491 height 16
drag, startPoint x: 489, startPoint y: 221, endPoint x: 277, endPoint y: 216, distance: 212.0
click at [277, 216] on h2 "The 50 days of Great Changes" at bounding box center [520, 220] width 491 height 16
click at [46, 12] on link "Terminar Llamada" at bounding box center [34, 17] width 55 height 31
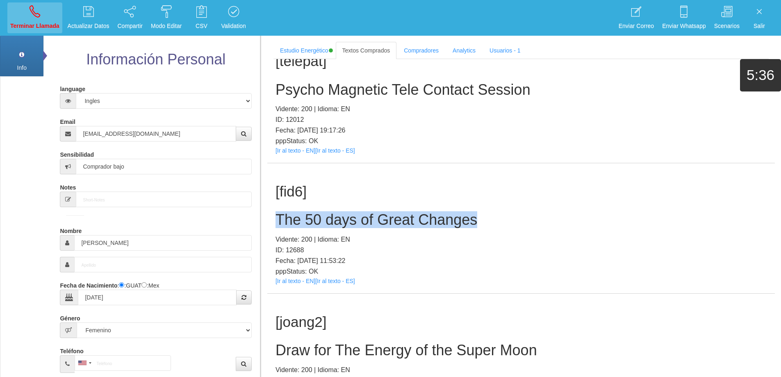
select select "0"
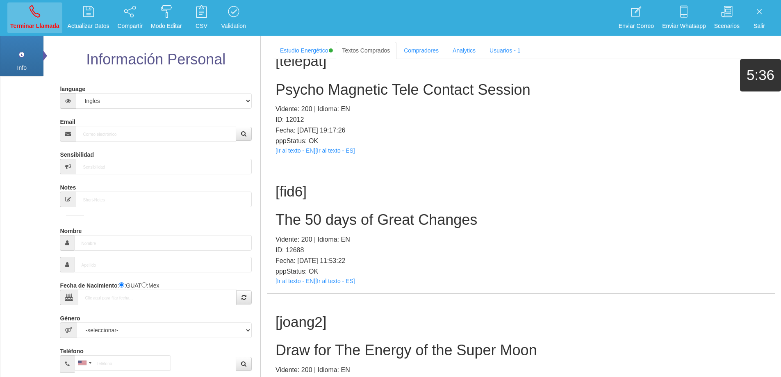
scroll to position [0, 0]
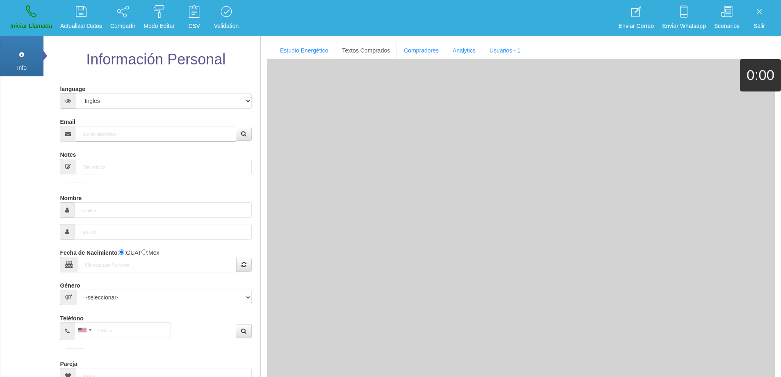
click at [128, 132] on input "Email" at bounding box center [156, 134] width 160 height 16
paste input "[EMAIL_ADDRESS][DOMAIN_NAME]"
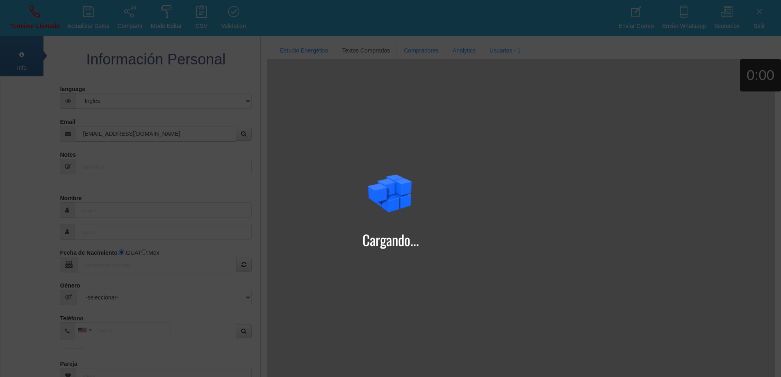
type input "[EMAIL_ADDRESS][DOMAIN_NAME]"
type input "9 Dic 1985"
type input "jeilson"
select select "1"
type input "Comprador bajo"
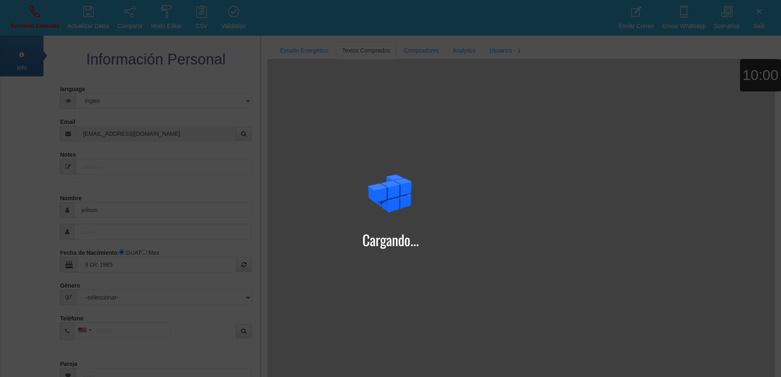
select select "1"
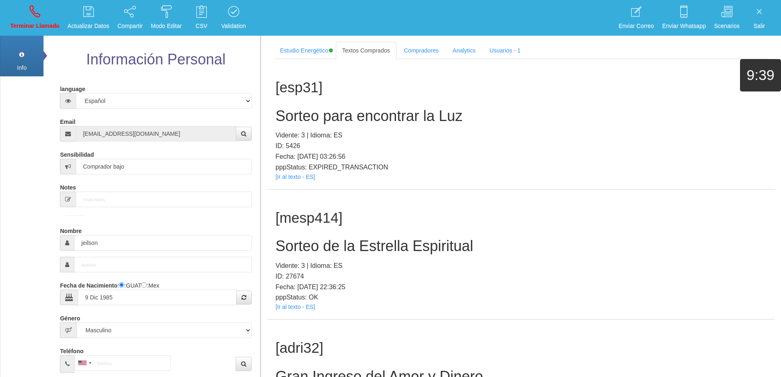
click at [390, 247] on h2 "Sorteo de la Estrella Espiritual" at bounding box center [520, 246] width 491 height 16
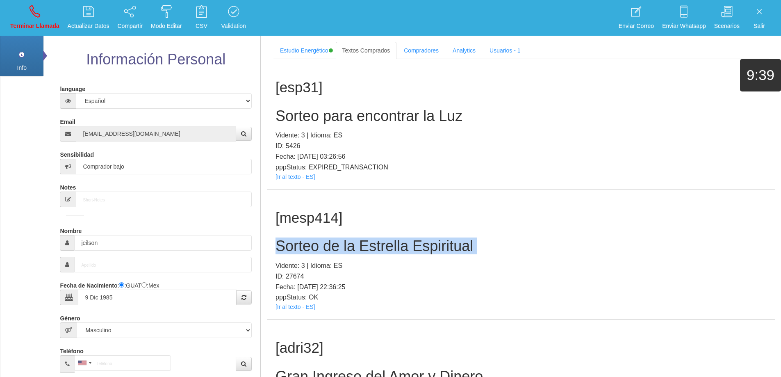
click at [390, 247] on h2 "Sorteo de la Estrella Espiritual" at bounding box center [520, 246] width 491 height 16
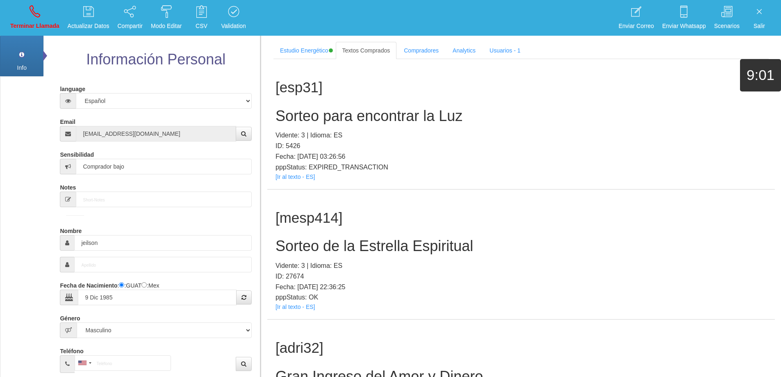
click at [479, 223] on h1 "[mesp414]" at bounding box center [520, 218] width 491 height 16
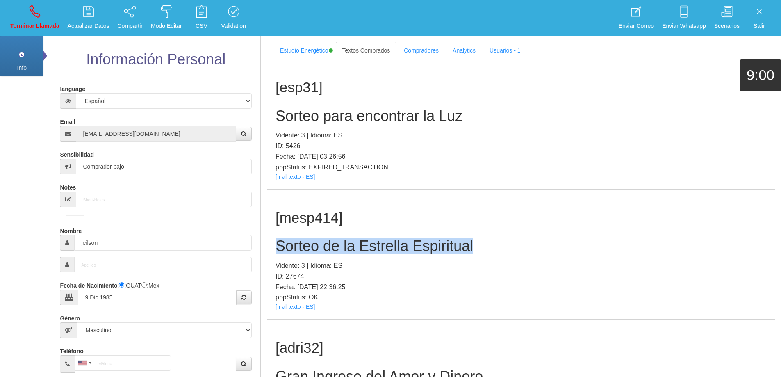
drag, startPoint x: 522, startPoint y: 239, endPoint x: 269, endPoint y: 237, distance: 252.5
click at [268, 237] on div "[mesp414] Sorteo de la Estrella Espiritual Vidente: 3 | Idioma: ES ID: 27674 Fe…" at bounding box center [520, 254] width 507 height 130
click at [39, 14] on icon at bounding box center [35, 11] width 11 height 13
select select "0"
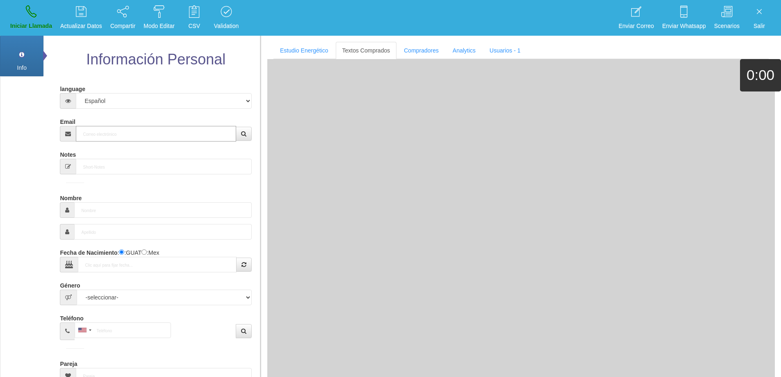
click at [166, 136] on input "Email" at bounding box center [156, 134] width 160 height 16
paste input "[EMAIL_ADDRESS][DOMAIN_NAME]"
type input "[EMAIL_ADDRESS][DOMAIN_NAME]"
type input "7 Abr 1976"
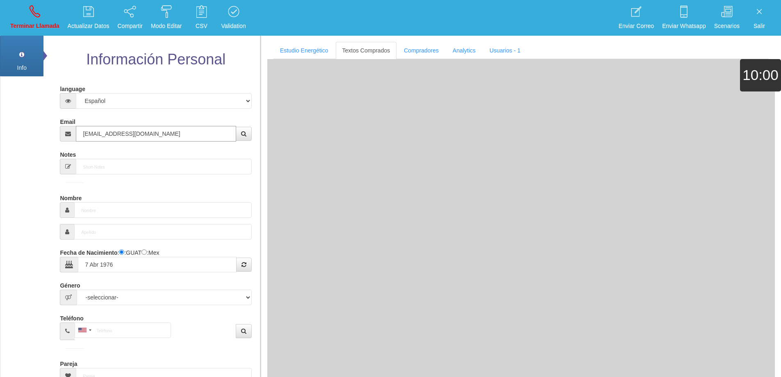
type input "Comprador bajo"
type input "[PERSON_NAME]"
select select "2"
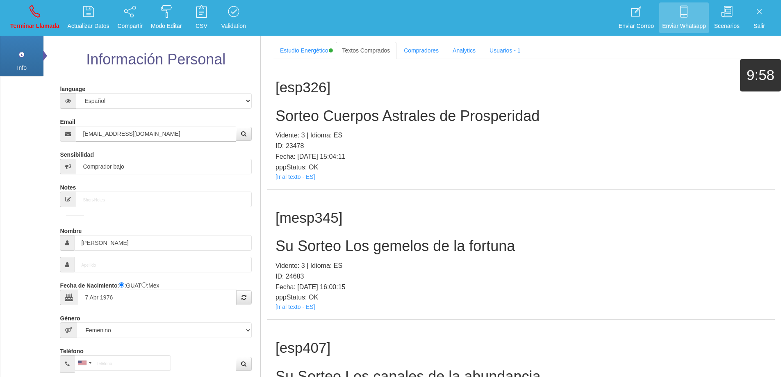
type input "[EMAIL_ADDRESS][DOMAIN_NAME]"
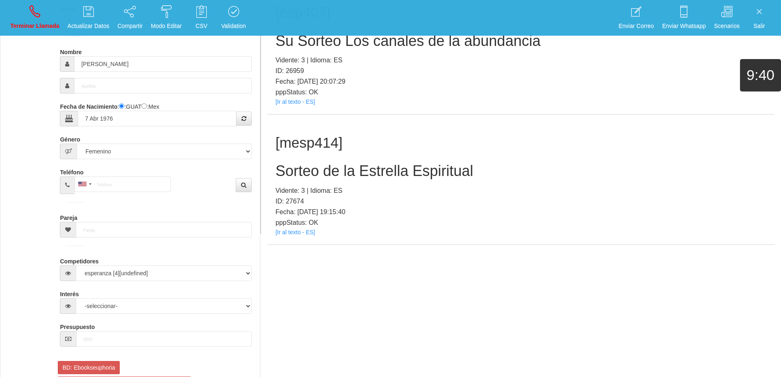
click at [372, 172] on h2 "Sorteo de la Estrella Espiritual" at bounding box center [520, 171] width 491 height 16
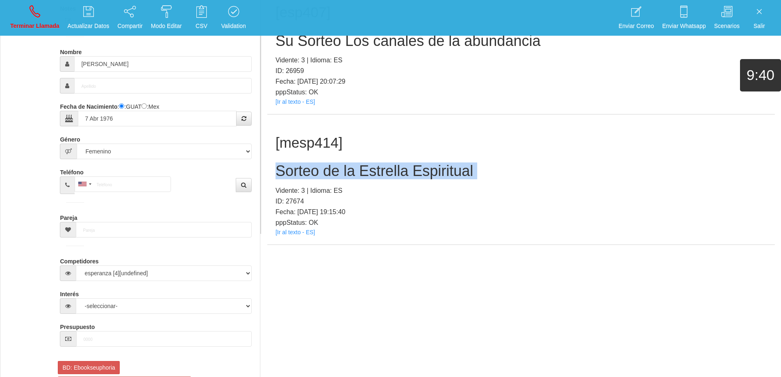
click at [372, 172] on h2 "Sorteo de la Estrella Espiritual" at bounding box center [520, 171] width 491 height 16
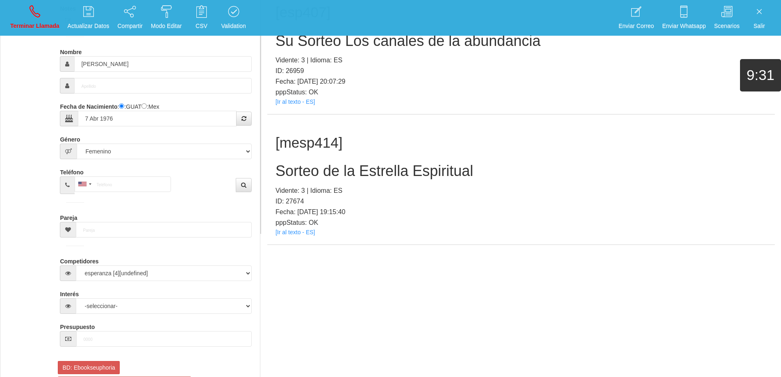
click at [344, 198] on html "Toggle navigation Terminar Llamada Actualizar Datos Compartir Modo Editar Whats…" at bounding box center [390, 9] width 781 height 377
click at [487, 162] on div "[mesp414] Sorteo de la Estrella Espiritual Vidente: 3 | Idioma: ES ID: 27674 Fe…" at bounding box center [520, 179] width 507 height 130
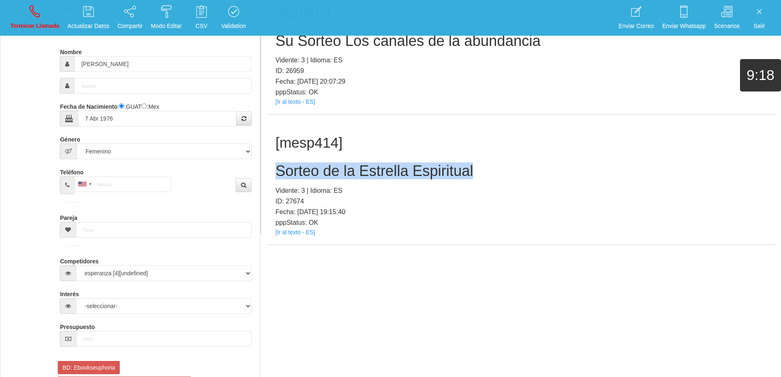
drag, startPoint x: 492, startPoint y: 166, endPoint x: 280, endPoint y: 176, distance: 211.8
click at [272, 172] on div "[mesp414] Sorteo de la Estrella Espiritual Vidente: 3 | Idioma: ES ID: 27674 Fe…" at bounding box center [520, 179] width 507 height 130
click at [50, 29] on p "Terminar Llamada" at bounding box center [34, 25] width 49 height 9
select select "0"
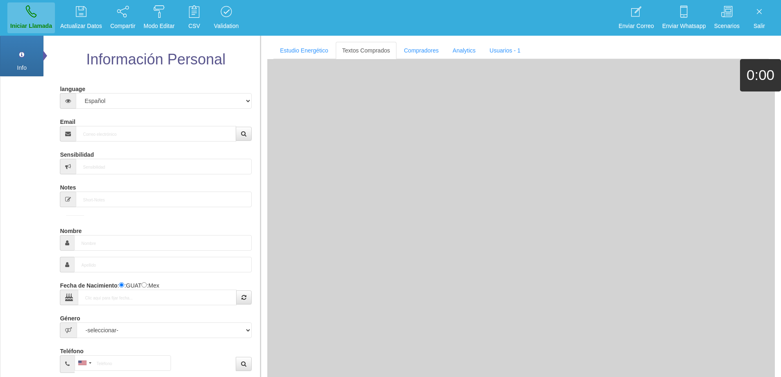
scroll to position [0, 0]
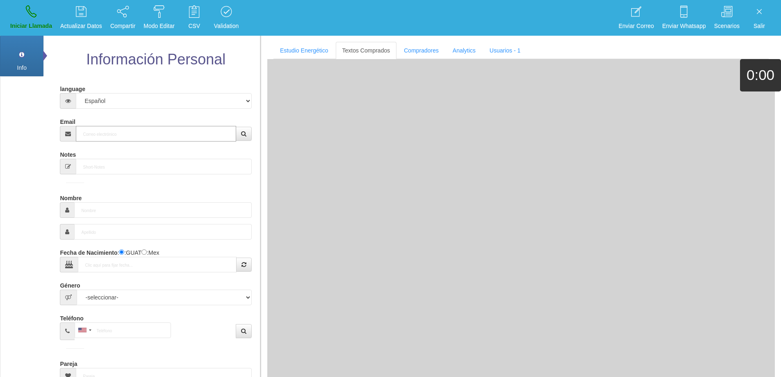
click at [102, 132] on input "Email" at bounding box center [156, 134] width 160 height 16
paste input "[EMAIL_ADDRESS][DOMAIN_NAME]"
type input "[EMAIL_ADDRESS][DOMAIN_NAME]"
type input "[DATE]"
type input "Comprador bajo"
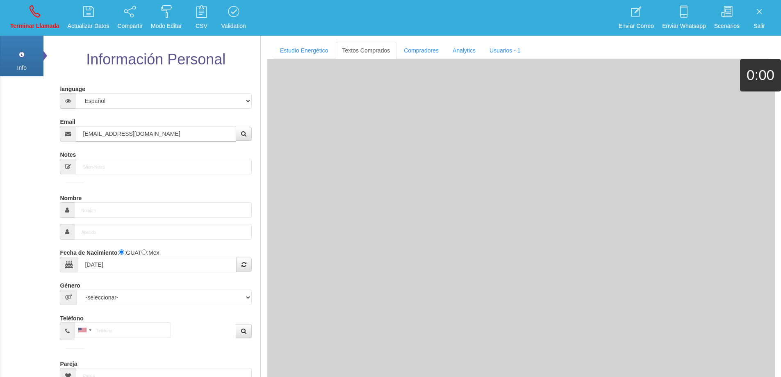
type input "Ana+"
type input "[PERSON_NAME]"
select select "2"
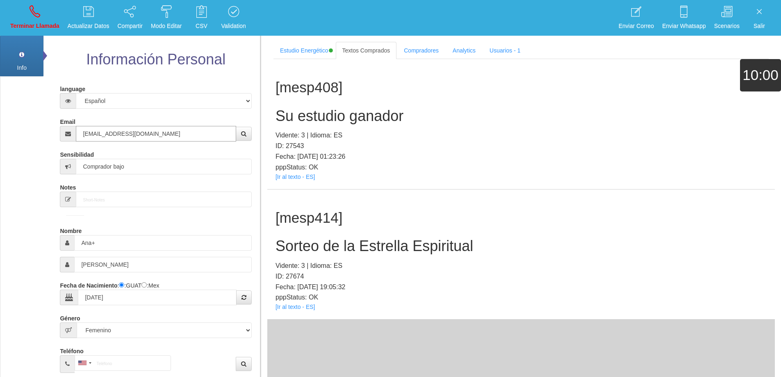
type input "[EMAIL_ADDRESS][DOMAIN_NAME]"
click at [36, 25] on p "Terminar Llamada" at bounding box center [34, 25] width 49 height 9
select select "0"
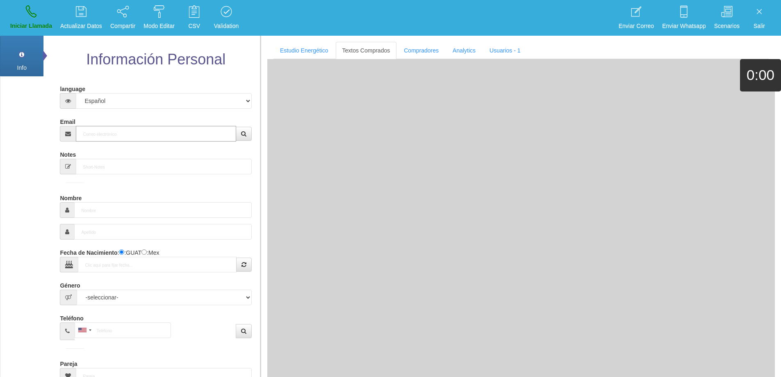
click at [198, 133] on input "Email" at bounding box center [156, 134] width 160 height 16
paste input "[EMAIL_ADDRESS][DOMAIN_NAME]"
type input "[EMAIL_ADDRESS][DOMAIN_NAME]"
type input "[DATE]"
type input "Comprador bajo"
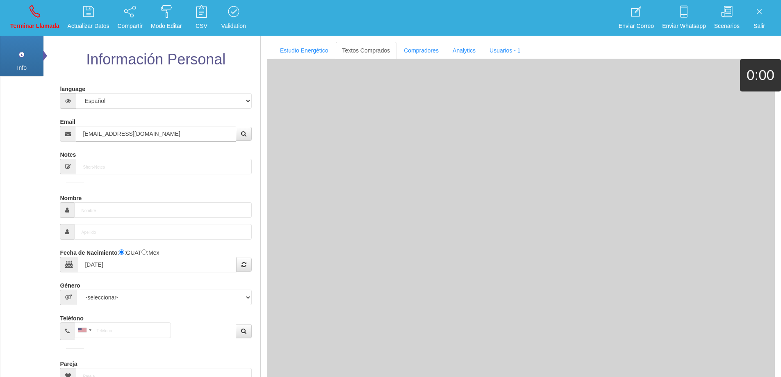
type input "Ana+"
type input "[PERSON_NAME]"
select select "2"
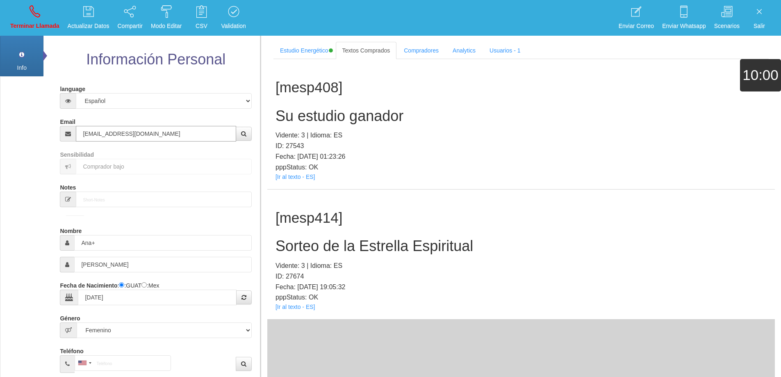
type input "[EMAIL_ADDRESS][DOMAIN_NAME]"
click at [425, 243] on h2 "Sorteo de la Estrella Espiritual" at bounding box center [520, 246] width 491 height 16
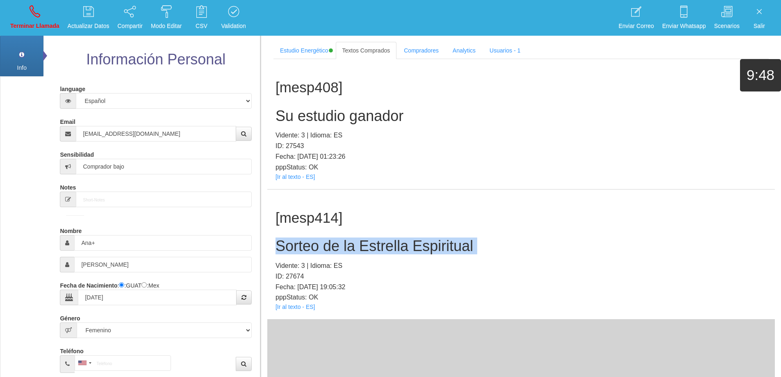
click at [425, 243] on h2 "Sorteo de la Estrella Espiritual" at bounding box center [520, 246] width 491 height 16
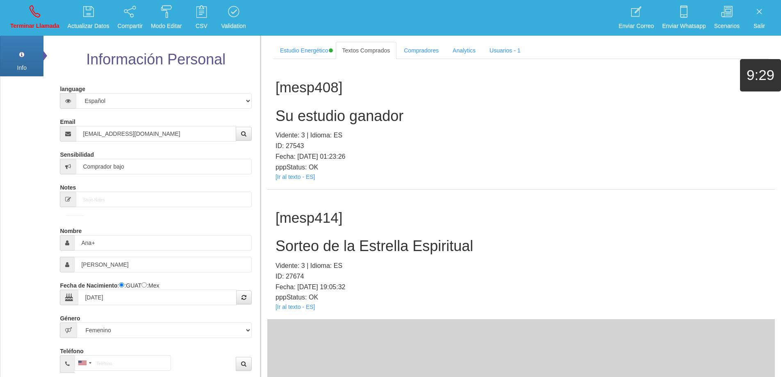
click at [444, 225] on h1 "[mesp414]" at bounding box center [520, 218] width 491 height 16
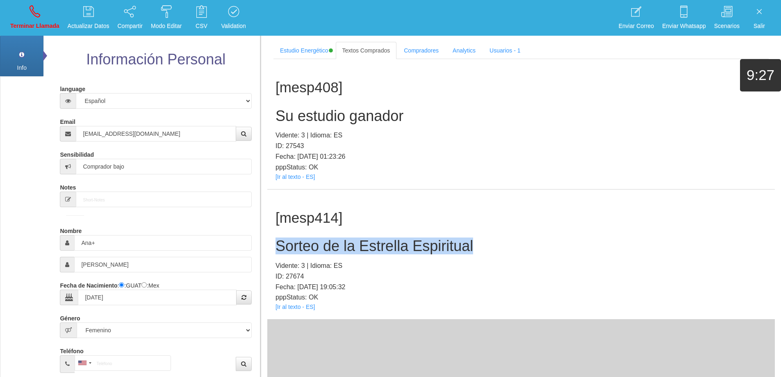
drag, startPoint x: 482, startPoint y: 244, endPoint x: 275, endPoint y: 249, distance: 207.5
click at [275, 249] on h2 "Sorteo de la Estrella Espiritual" at bounding box center [520, 246] width 491 height 16
click at [45, 19] on link "Terminar Llamada" at bounding box center [34, 17] width 55 height 31
select select "0"
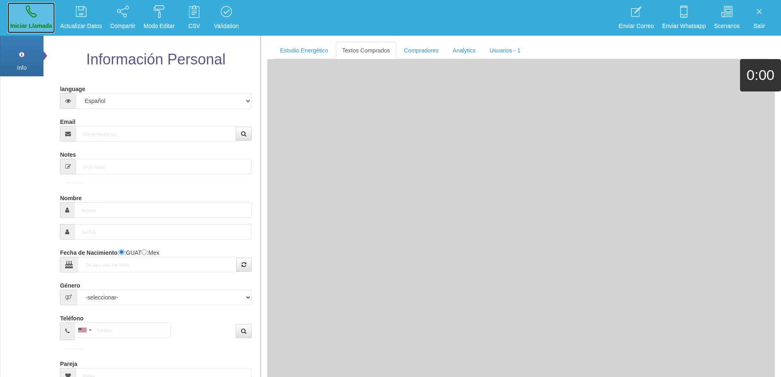
click at [21, 20] on link "Iniciar Llamada" at bounding box center [31, 17] width 48 height 31
click at [36, 24] on p "Terminar Llamada" at bounding box center [34, 25] width 49 height 9
click at [148, 129] on input "Email" at bounding box center [156, 134] width 160 height 16
paste input "[PERSON_NAME][EMAIL_ADDRESS][DOMAIN_NAME]"
type input "[PERSON_NAME][EMAIL_ADDRESS][DOMAIN_NAME]"
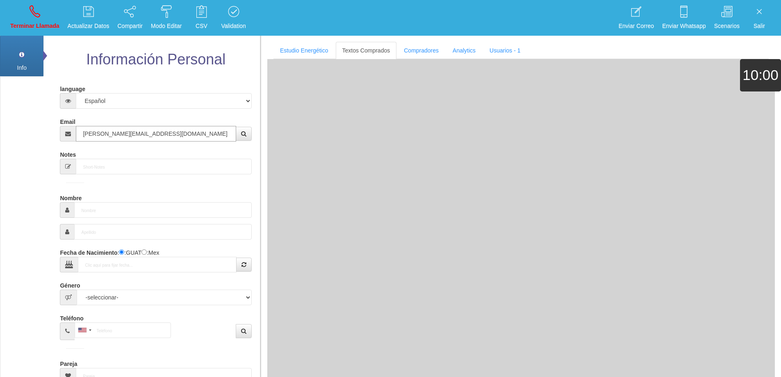
type input "[DATE]"
select select "4"
type input "Excelente Comprador"
type input "[PERSON_NAME]"
select select "2"
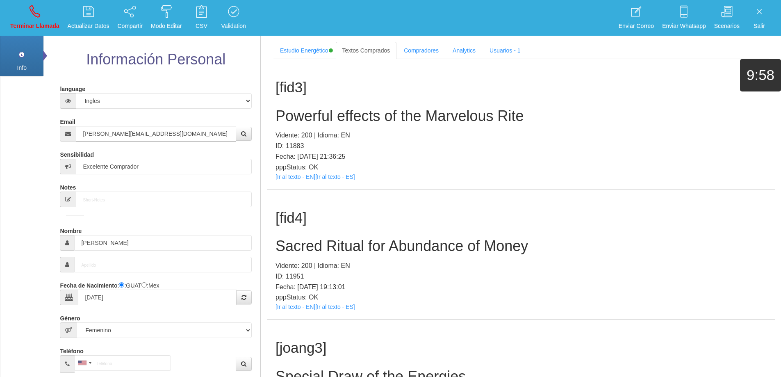
type input "[PERSON_NAME][EMAIL_ADDRESS][DOMAIN_NAME]"
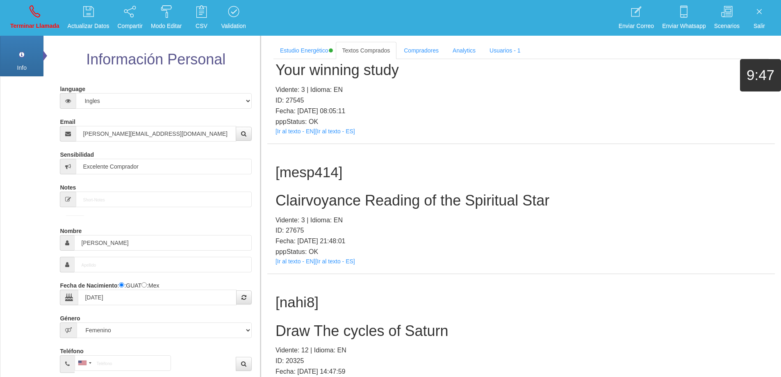
scroll to position [6207, 0]
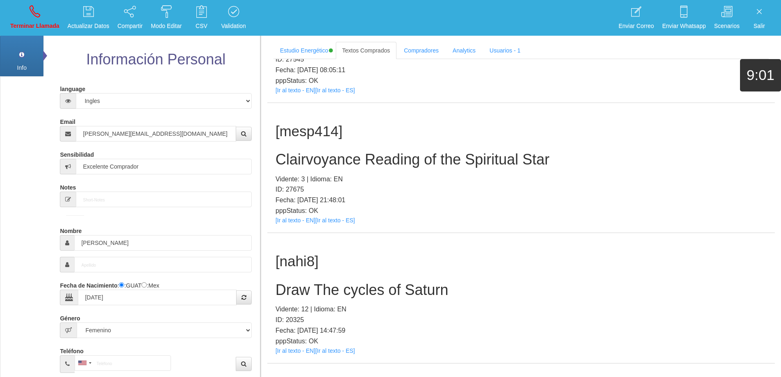
click at [476, 161] on h2 "Clairvoyance Reading of the Spiritual Star" at bounding box center [520, 159] width 491 height 16
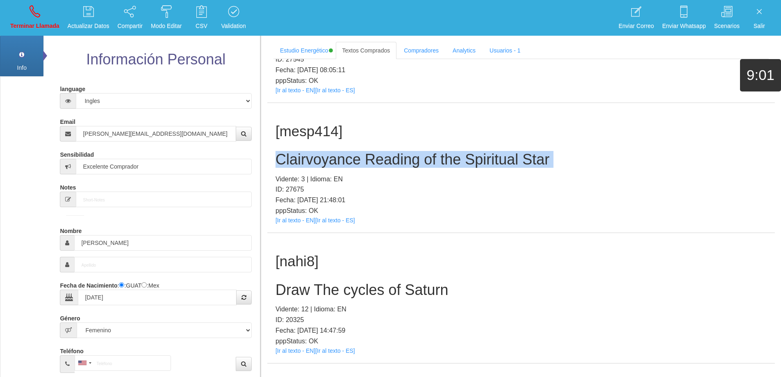
click at [476, 161] on h2 "Clairvoyance Reading of the Spiritual Star" at bounding box center [520, 159] width 491 height 16
click at [611, 152] on h2 "Clairvoyance Reading of the Spiritual Star" at bounding box center [520, 159] width 491 height 16
drag, startPoint x: 554, startPoint y: 160, endPoint x: 273, endPoint y: 155, distance: 281.2
click at [272, 155] on div "[mesp414] Clairvoyance Reading of the Spiritual Star Vidente: 3 | Idioma: EN ID…" at bounding box center [520, 168] width 507 height 130
click at [46, 14] on link "Terminar Llamada" at bounding box center [34, 17] width 55 height 31
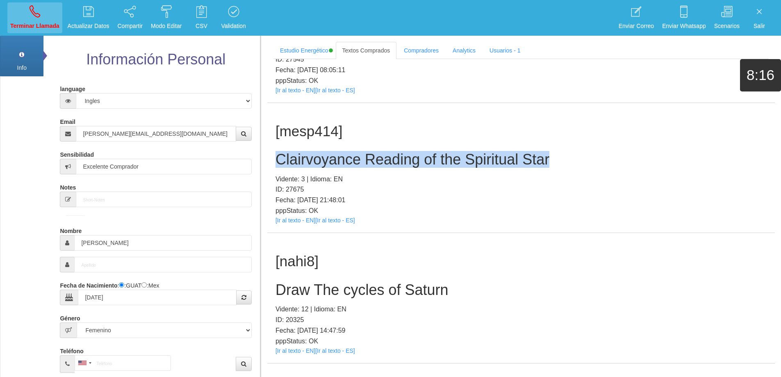
select select "0"
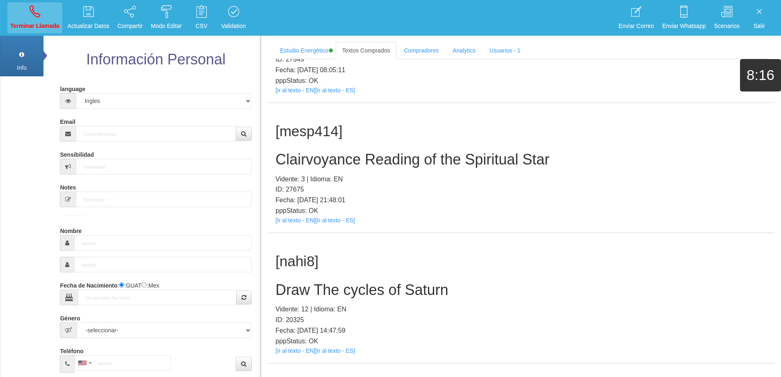
scroll to position [0, 0]
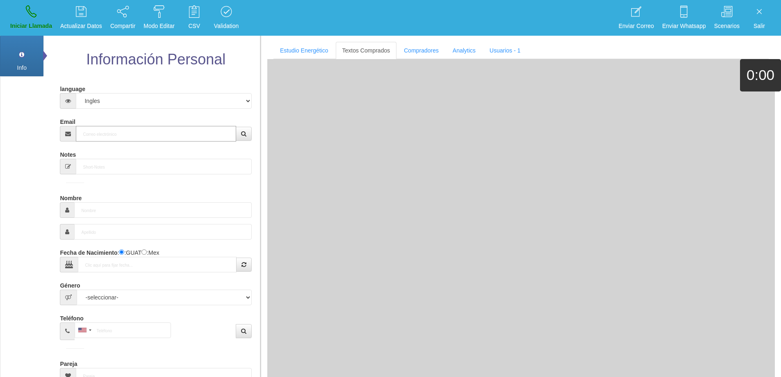
click at [160, 134] on input "Email" at bounding box center [156, 134] width 160 height 16
paste input "[EMAIL_ADDRESS][DOMAIN_NAME]"
type input "[EMAIL_ADDRESS][DOMAIN_NAME]"
click at [236, 127] on button "button" at bounding box center [244, 134] width 16 height 14
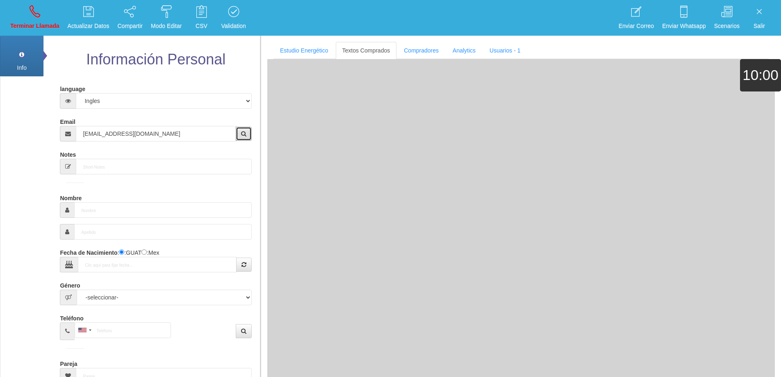
type input "7 Abr 1960"
type input "Comprador bajo"
type input "Ngahuia"
select select "2"
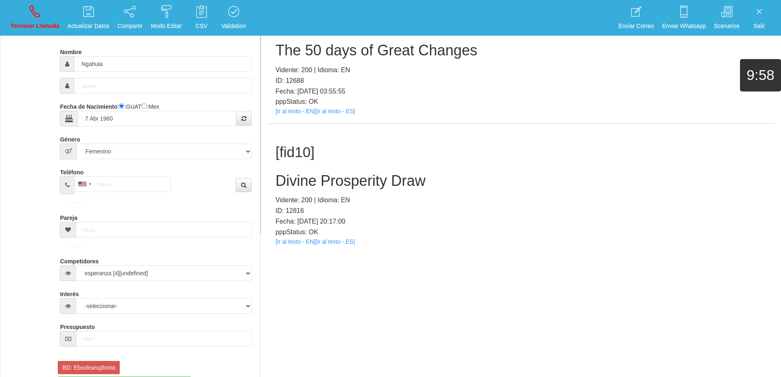
scroll to position [26, 0]
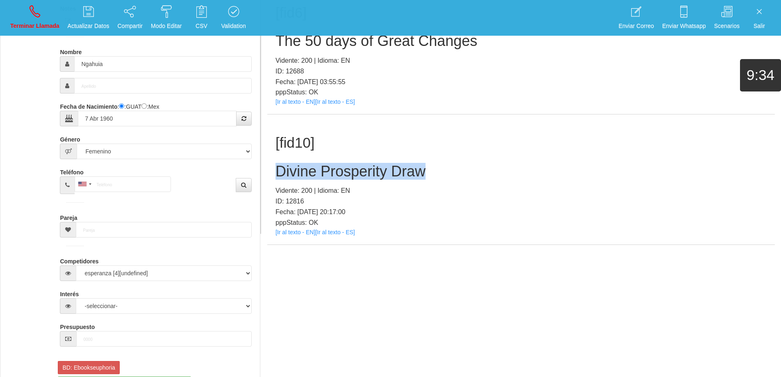
drag, startPoint x: 441, startPoint y: 171, endPoint x: 264, endPoint y: 166, distance: 177.5
click at [264, 166] on section "Estudio Energético Realizar Pago Textos Comprados Compradores Analytics Usuario…" at bounding box center [520, 45] width 521 height 377
drag, startPoint x: 505, startPoint y: 189, endPoint x: 469, endPoint y: 173, distance: 40.0
click at [505, 189] on p "Vidente: 200 | Idioma: EN" at bounding box center [520, 190] width 491 height 11
drag, startPoint x: 442, startPoint y: 171, endPoint x: 264, endPoint y: 173, distance: 177.9
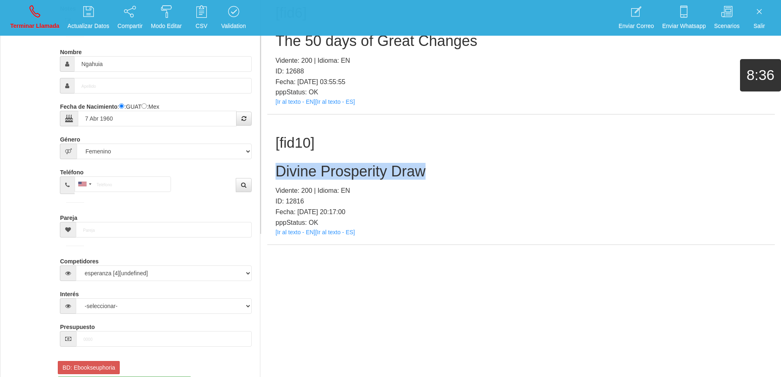
click at [264, 173] on section "Estudio Energético Realizar Pago Textos Comprados Compradores Analytics Usuario…" at bounding box center [520, 45] width 521 height 377
click at [50, 22] on p "Terminar Llamada" at bounding box center [34, 25] width 49 height 9
select select "0"
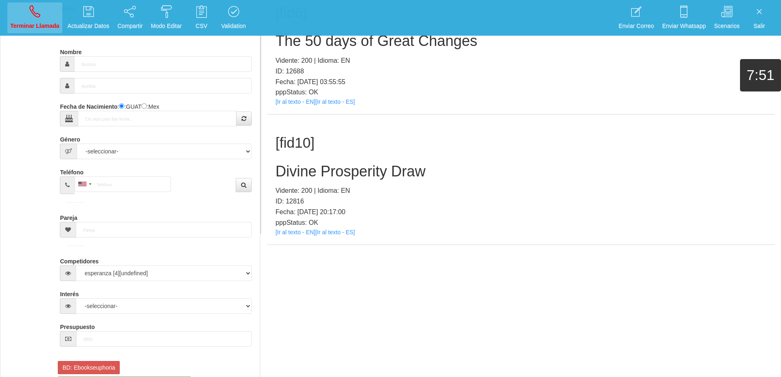
scroll to position [0, 0]
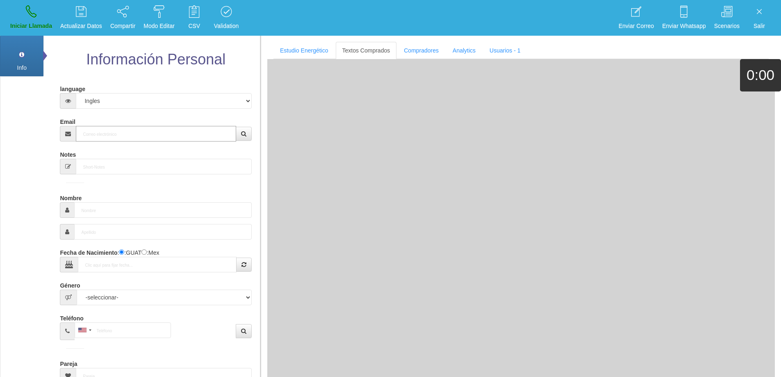
click at [109, 139] on input "Email" at bounding box center [156, 134] width 160 height 16
click at [113, 133] on input "Email" at bounding box center [156, 134] width 160 height 16
paste input "[EMAIL_ADDRESS][DOMAIN_NAME]"
type input "[EMAIL_ADDRESS][DOMAIN_NAME]"
type input "[DATE]"
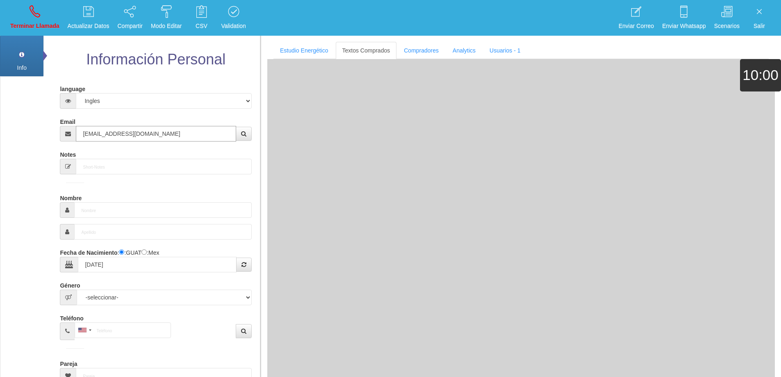
type input "Comprador bajo"
type input "[PERSON_NAME]"
select select "2"
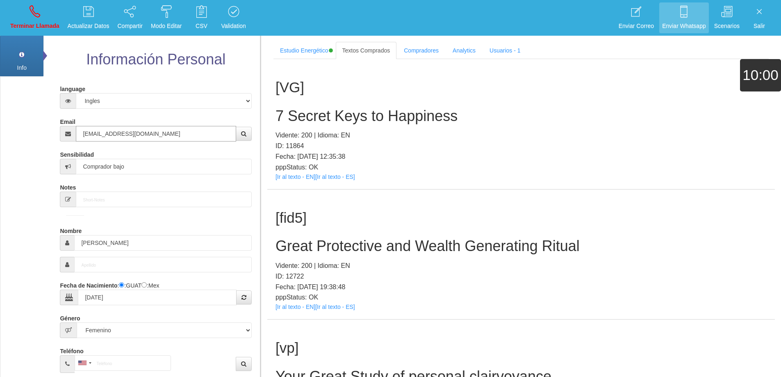
type input "[EMAIL_ADDRESS][DOMAIN_NAME]"
click at [446, 247] on h2 "Great Protective and Wealth Generating Ritual" at bounding box center [520, 246] width 491 height 16
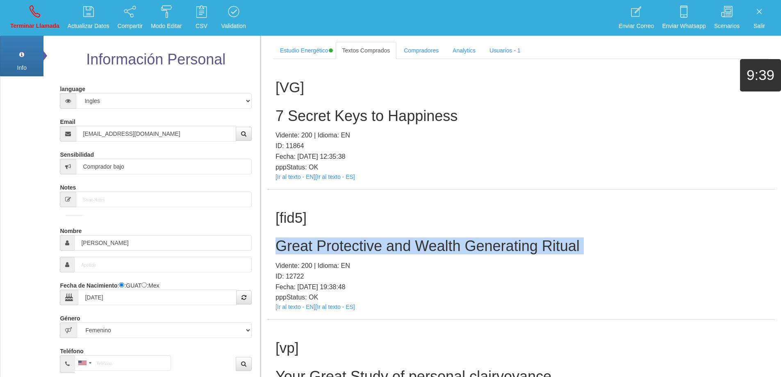
click at [446, 247] on h2 "Great Protective and Wealth Generating Ritual" at bounding box center [520, 246] width 491 height 16
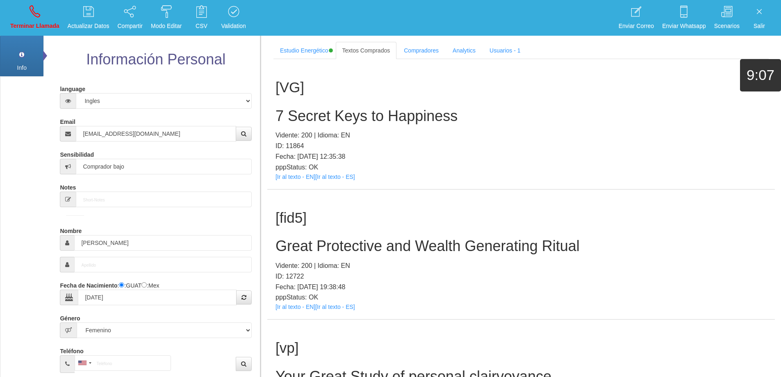
click at [480, 214] on h1 "[fid5]" at bounding box center [520, 218] width 491 height 16
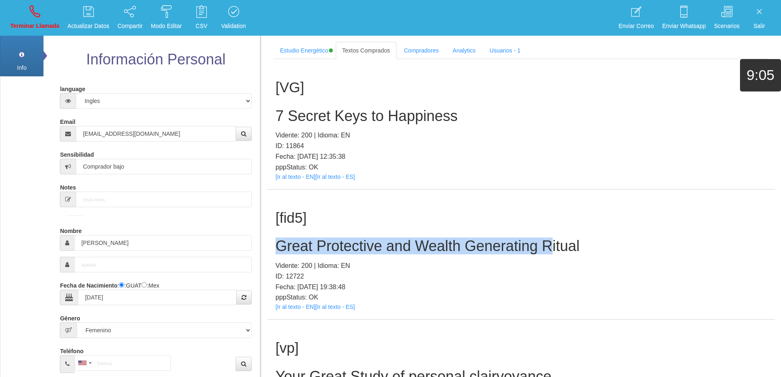
drag, startPoint x: 551, startPoint y: 243, endPoint x: 277, endPoint y: 243, distance: 274.2
click at [277, 242] on h2 "Great Protective and Wealth Generating Ritual" at bounding box center [520, 246] width 491 height 16
click at [38, 23] on p "Terminar Llamada" at bounding box center [34, 25] width 49 height 9
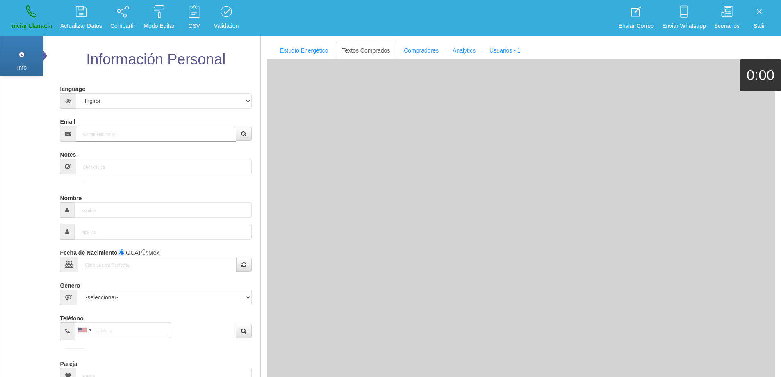
click at [121, 135] on input "Email" at bounding box center [156, 134] width 160 height 16
paste input "[EMAIL_ADDRESS][DOMAIN_NAME]"
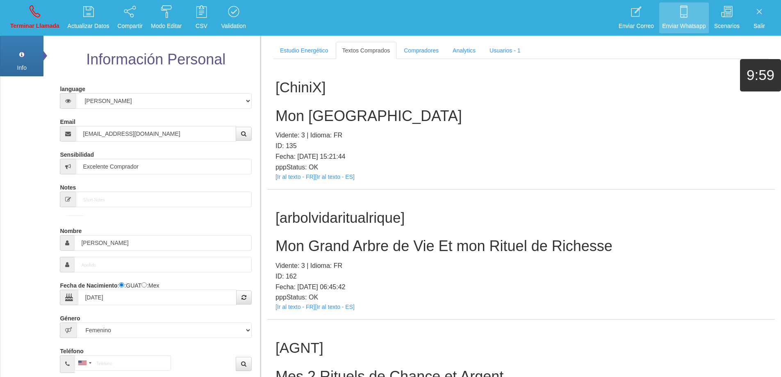
scroll to position [1608, 0]
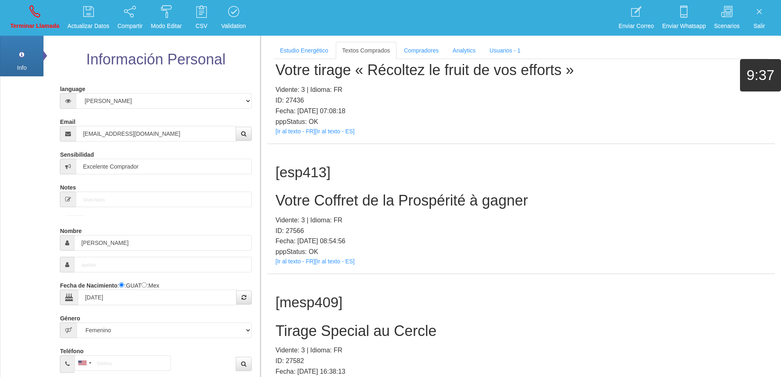
click at [437, 203] on h2 "Votre Coffret de la Prospérité à gagner" at bounding box center [520, 200] width 491 height 16
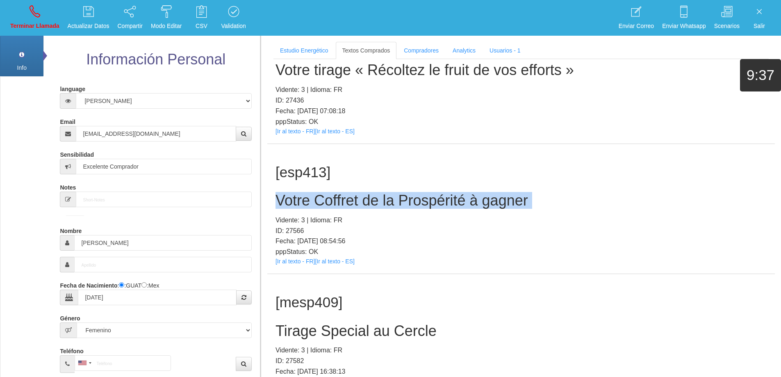
click at [437, 203] on h2 "Votre Coffret de la Prospérité à gagner" at bounding box center [520, 200] width 491 height 16
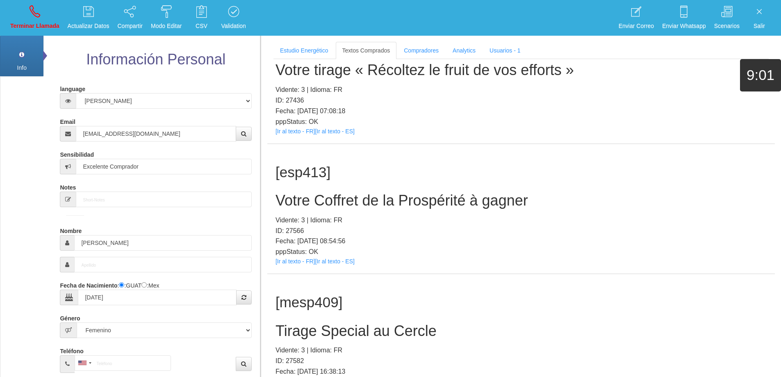
click at [447, 238] on p "Fecha: [DATE] 08:54:56" at bounding box center [520, 241] width 491 height 11
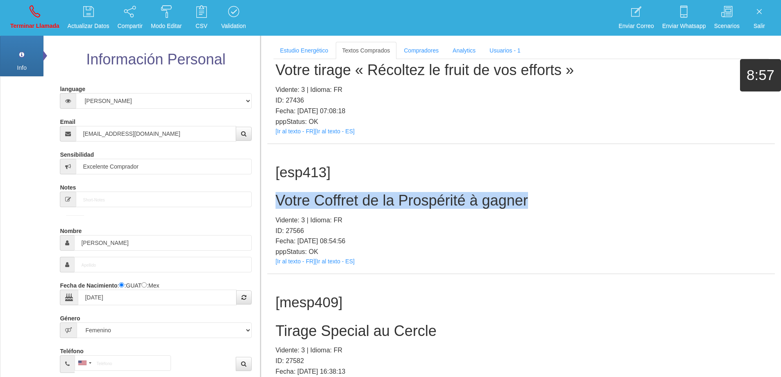
drag, startPoint x: 532, startPoint y: 198, endPoint x: 269, endPoint y: 198, distance: 262.8
click at [269, 198] on div "[esp413] Votre Coffret de la Prospérité à gagner Vidente: 3 | Idioma: FR ID: 27…" at bounding box center [520, 209] width 507 height 130
click at [38, 20] on link "Terminar Llamada" at bounding box center [34, 17] width 55 height 31
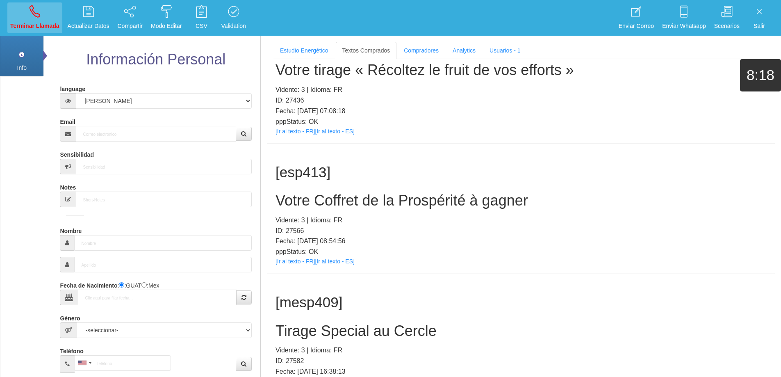
scroll to position [0, 0]
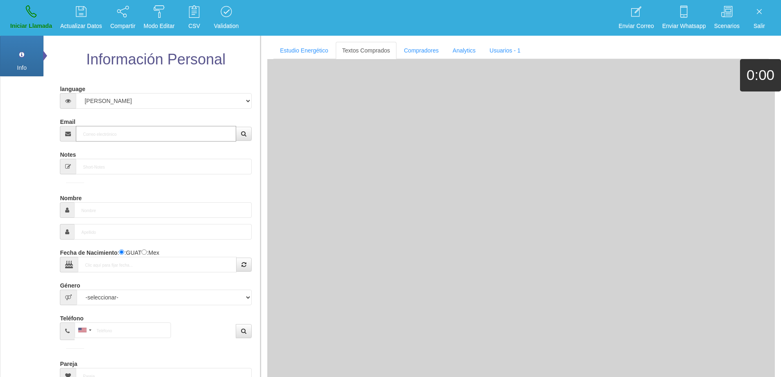
click at [128, 129] on input "Email" at bounding box center [156, 134] width 160 height 16
paste input "[EMAIL_ADDRESS][DOMAIN_NAME]"
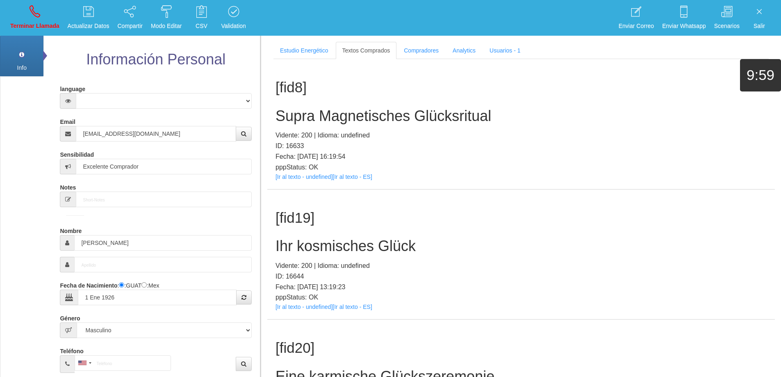
scroll to position [2519, 0]
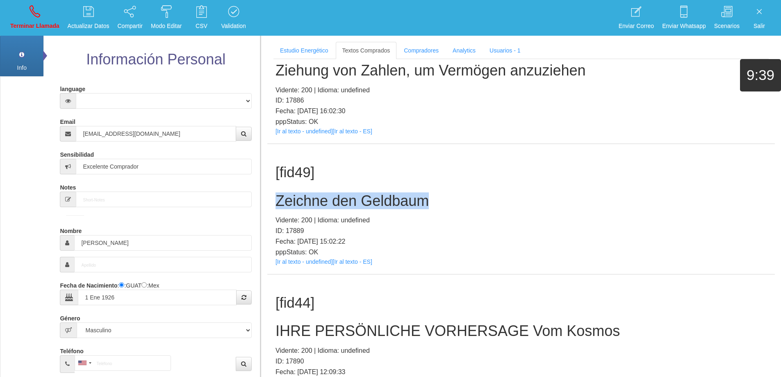
drag, startPoint x: 442, startPoint y: 200, endPoint x: 261, endPoint y: 193, distance: 181.3
click at [261, 193] on section "Estudio Energético Realizar Pago Textos Comprados Compradores Analytics Usuario…" at bounding box center [520, 224] width 521 height 377
drag, startPoint x: 297, startPoint y: 257, endPoint x: 303, endPoint y: 261, distance: 7.0
click at [478, 161] on div "[fid49] Zeichne den Geldbaum Vidente: 200 | Idioma: undefined ID: 17889 Fecha: …" at bounding box center [520, 209] width 507 height 130
drag, startPoint x: 441, startPoint y: 197, endPoint x: 268, endPoint y: 200, distance: 173.0
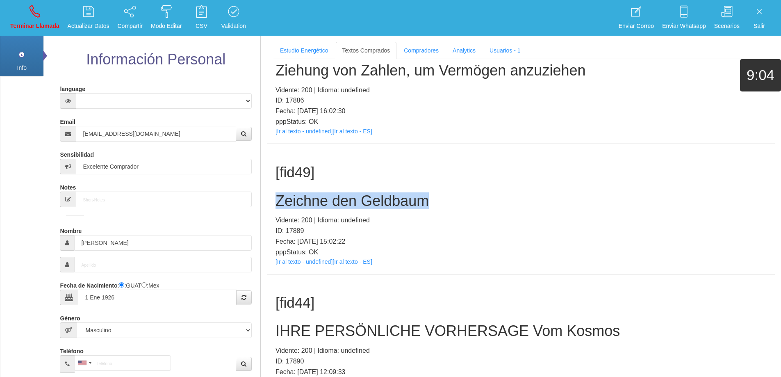
click at [269, 200] on div "[fid49] Zeichne den Geldbaum Vidente: 200 | Idioma: undefined ID: 17889 Fecha: …" at bounding box center [520, 209] width 507 height 130
click at [36, 16] on icon at bounding box center [35, 11] width 11 height 13
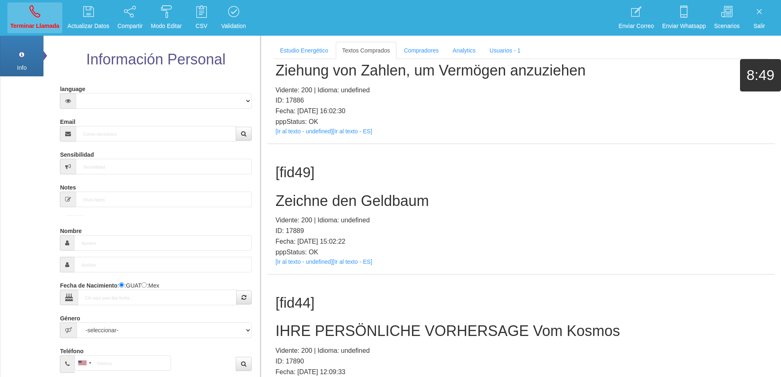
scroll to position [0, 0]
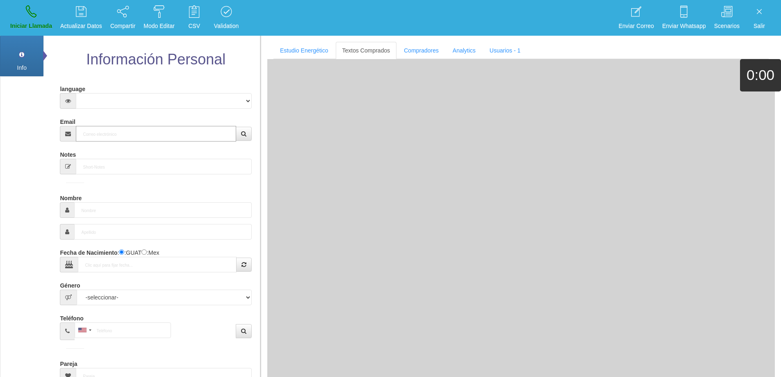
click at [132, 133] on input "Email" at bounding box center [156, 134] width 160 height 16
paste input "[EMAIL_ADDRESS][DOMAIN_NAME]"
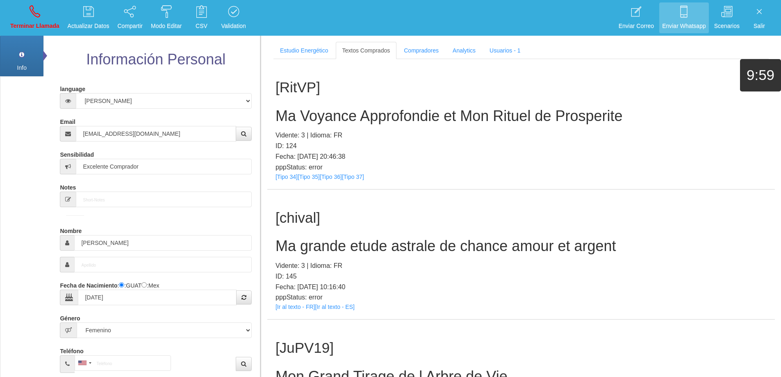
scroll to position [1198, 0]
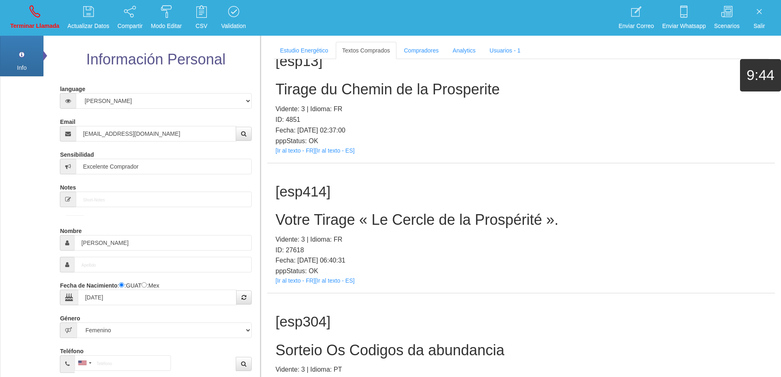
click at [386, 224] on h2 "Votre Tirage « Le Cercle de la Prospérité »." at bounding box center [520, 220] width 491 height 16
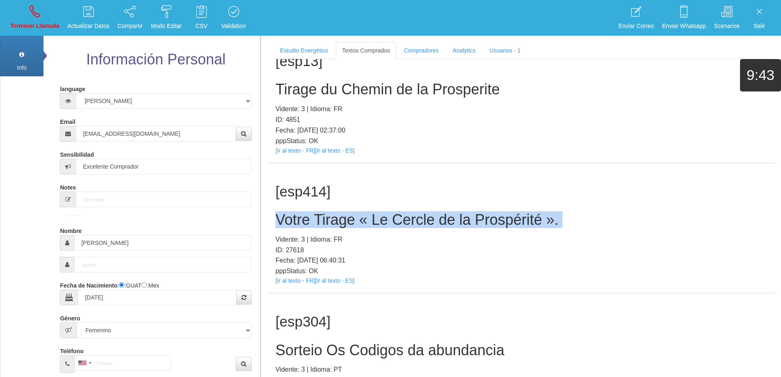
click at [386, 224] on h2 "Votre Tirage « Le Cercle de la Prospérité »." at bounding box center [520, 220] width 491 height 16
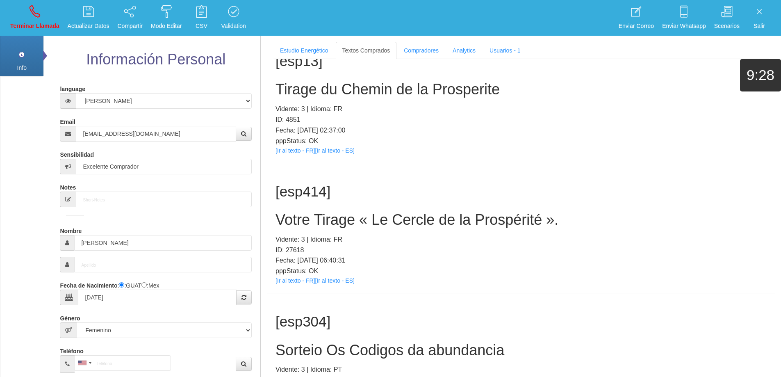
drag, startPoint x: 449, startPoint y: 257, endPoint x: 443, endPoint y: 221, distance: 36.6
click at [449, 257] on p "Fecha: [DATE] 06:40:31" at bounding box center [520, 260] width 491 height 11
click at [363, 219] on h2 "Votre Tirage « Le Cercle de la Prospérité »." at bounding box center [520, 220] width 491 height 16
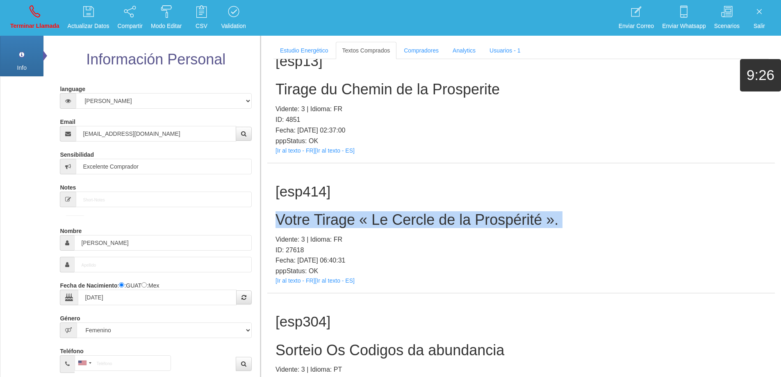
click at [363, 219] on h2 "Votre Tirage « Le Cercle de la Prospérité »." at bounding box center [520, 220] width 491 height 16
click at [50, 23] on p "Terminar Llamada" at bounding box center [34, 25] width 49 height 9
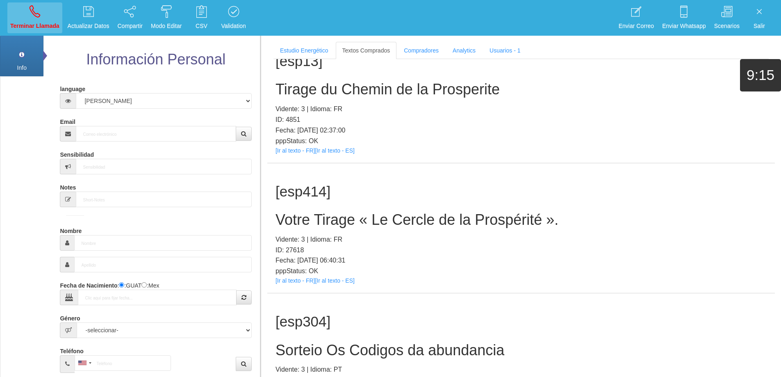
scroll to position [0, 0]
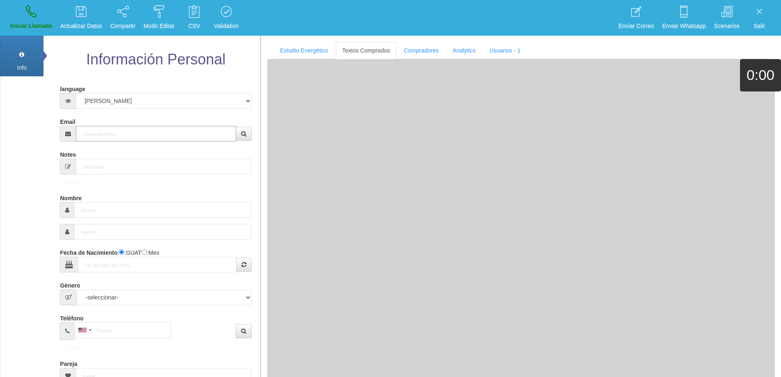
click at [129, 132] on input "Email" at bounding box center [156, 134] width 160 height 16
paste input "[EMAIL_ADDRESS][DOMAIN_NAME]"
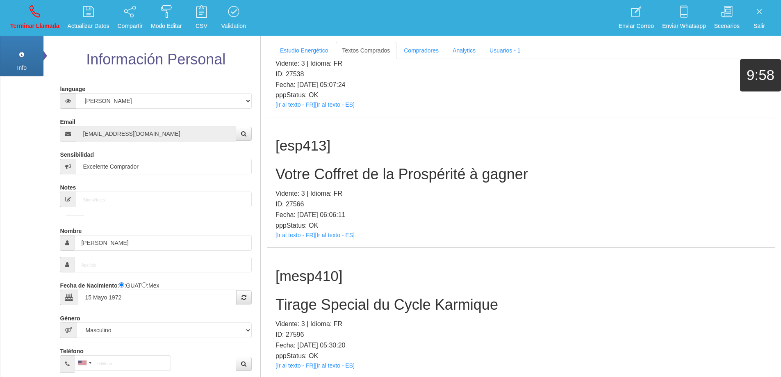
scroll to position [11936, 0]
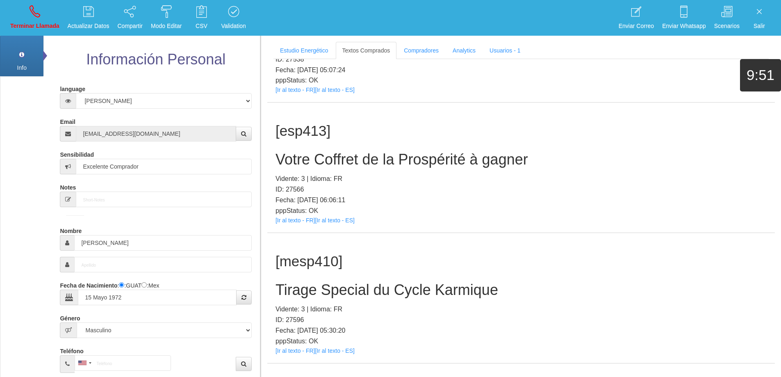
click at [387, 161] on h2 "Votre Coffret de la Prospérité à gagner" at bounding box center [520, 159] width 491 height 16
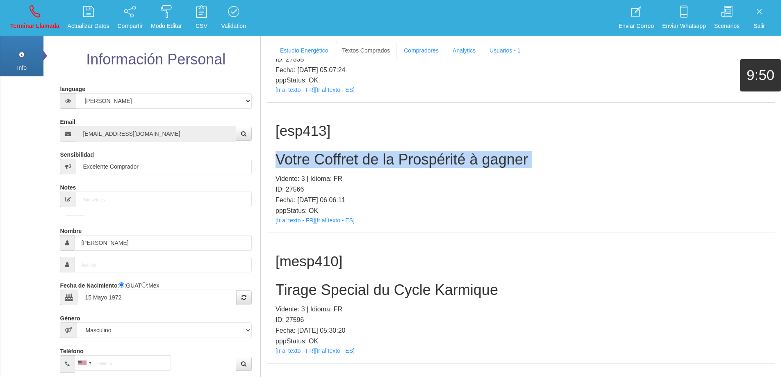
click at [387, 161] on h2 "Votre Coffret de la Prospérité à gagner" at bounding box center [520, 159] width 491 height 16
click at [34, 8] on icon at bounding box center [35, 11] width 11 height 13
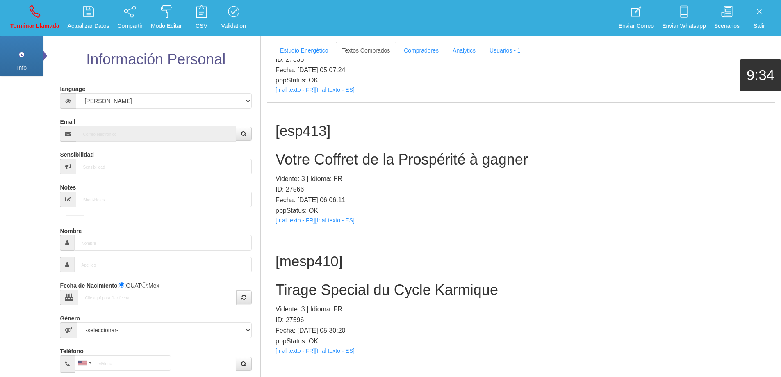
scroll to position [0, 0]
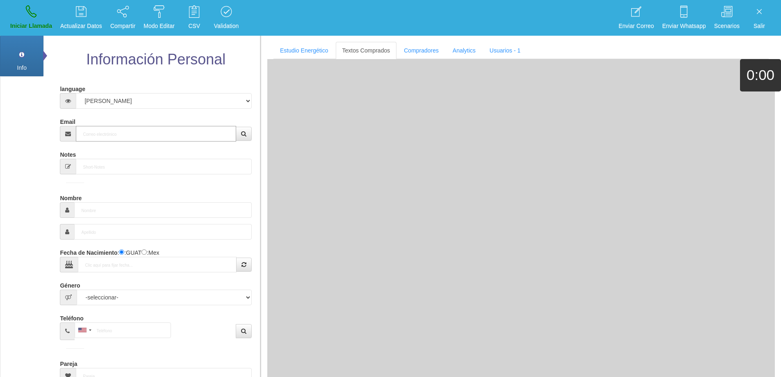
click at [113, 132] on input "Email" at bounding box center [156, 134] width 160 height 16
paste input "[EMAIL_ADDRESS][DOMAIN_NAME]"
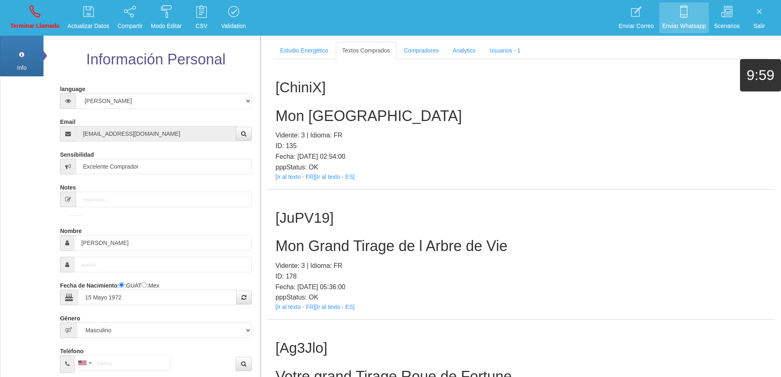
scroll to position [11895, 0]
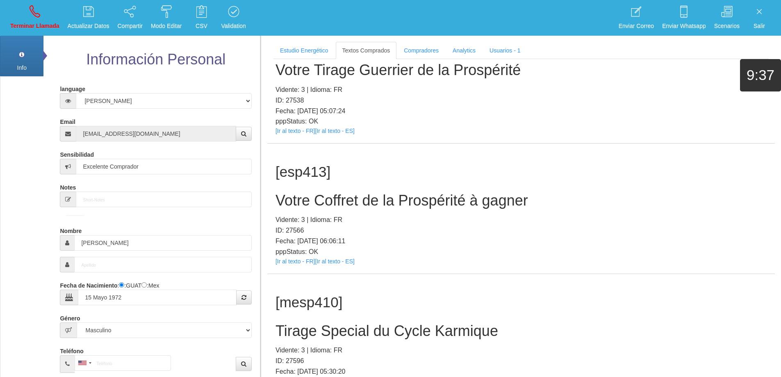
click at [425, 211] on div "[esp413] Votre Coffret de la Prospérité à gagner Vidente: 3 | Idioma: FR ID: 27…" at bounding box center [520, 208] width 507 height 130
click at [431, 201] on h2 "Votre Coffret de la Prospérité à gagner" at bounding box center [520, 200] width 491 height 16
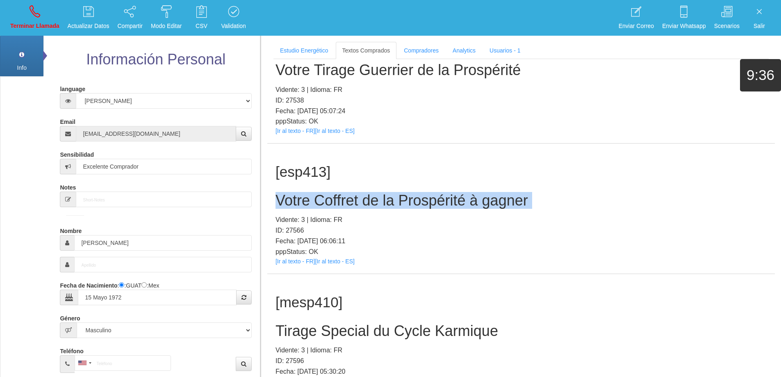
click at [431, 201] on h2 "Votre Coffret de la Prospérité à gagner" at bounding box center [520, 200] width 491 height 16
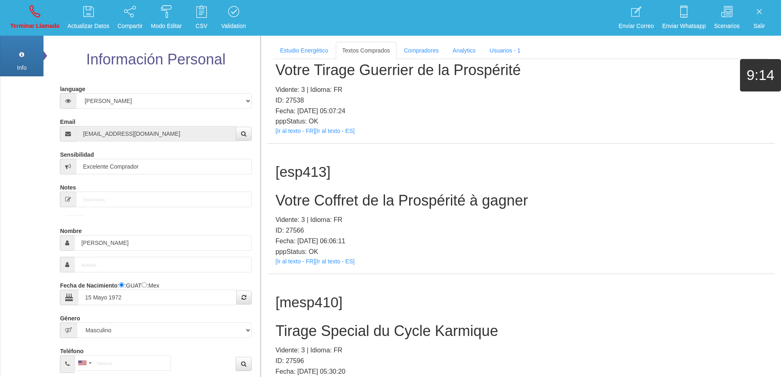
click at [509, 239] on p "Fecha: [DATE] 06:06:11" at bounding box center [520, 241] width 491 height 11
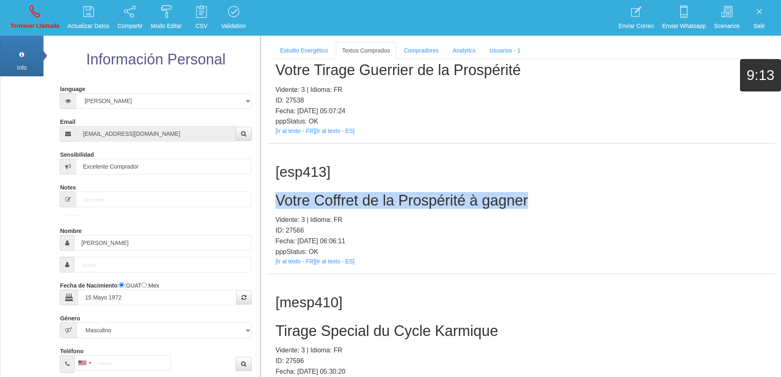
drag, startPoint x: 530, startPoint y: 203, endPoint x: 271, endPoint y: 205, distance: 259.5
click at [267, 205] on div "[esp413] Votre Coffret de la Prospérité à gagner Vidente: 3 | Idioma: FR ID: 27…" at bounding box center [520, 208] width 507 height 130
click at [42, 15] on link "Terminar Llamada" at bounding box center [34, 17] width 55 height 31
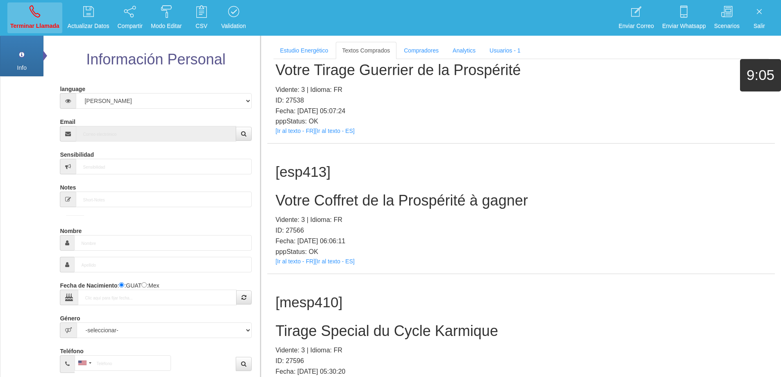
scroll to position [0, 0]
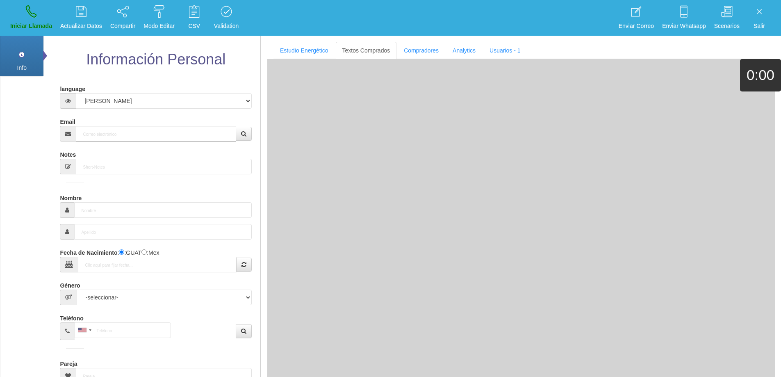
click at [116, 136] on input "Email" at bounding box center [156, 134] width 160 height 16
paste input "[EMAIL_ADDRESS][DOMAIN_NAME]"
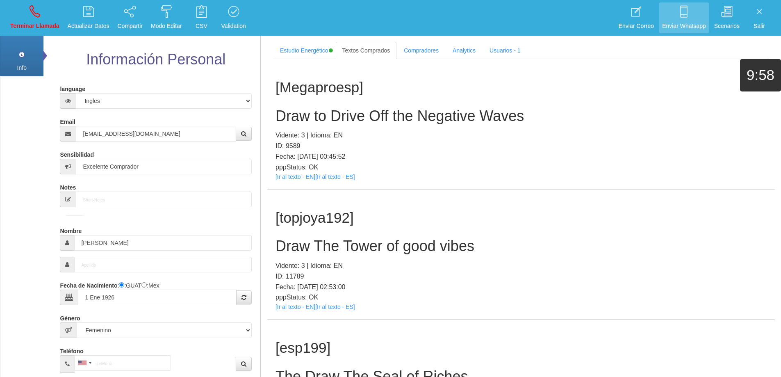
scroll to position [22573, 0]
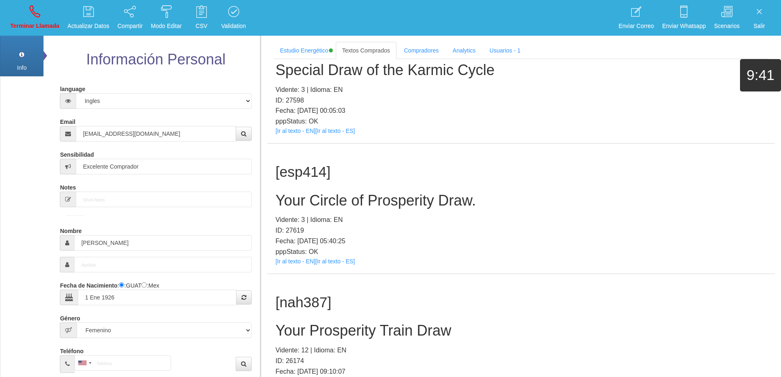
click at [398, 200] on h2 "Your Circle of Prosperity Draw." at bounding box center [520, 200] width 491 height 16
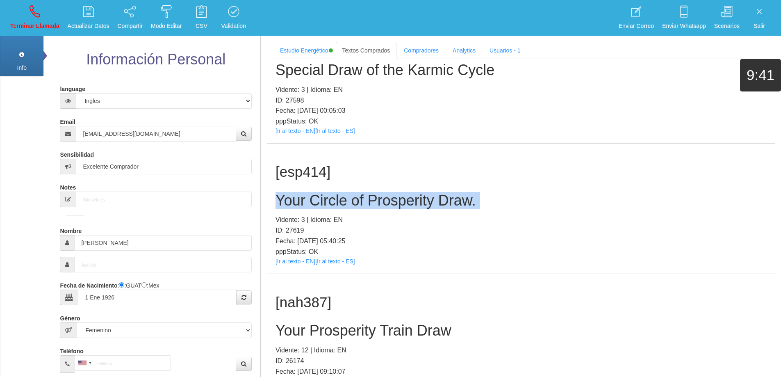
click at [398, 200] on h2 "Your Circle of Prosperity Draw." at bounding box center [520, 200] width 491 height 16
click at [488, 191] on div "[esp414] Your Circle of Prosperity Draw. Vidente: 3 | Idioma: EN ID: 27619 Fech…" at bounding box center [520, 208] width 507 height 130
drag, startPoint x: 487, startPoint y: 200, endPoint x: 275, endPoint y: 192, distance: 212.1
click at [274, 191] on div "[esp414] Your Circle of Prosperity Draw. Vidente: 3 | Idioma: EN ID: 27619 Fech…" at bounding box center [520, 208] width 507 height 130
click at [44, 20] on link "Terminar Llamada" at bounding box center [34, 17] width 55 height 31
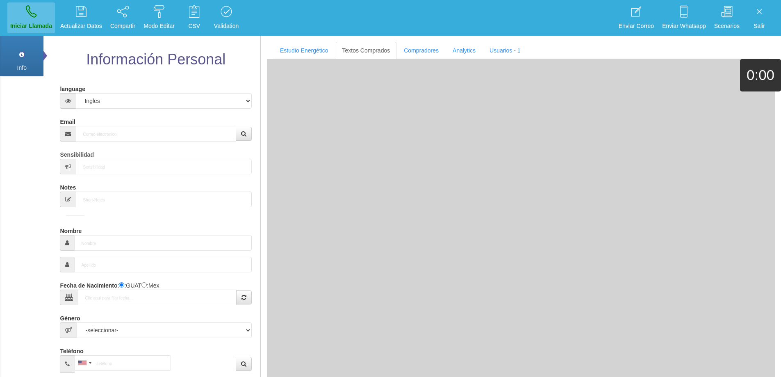
scroll to position [0, 0]
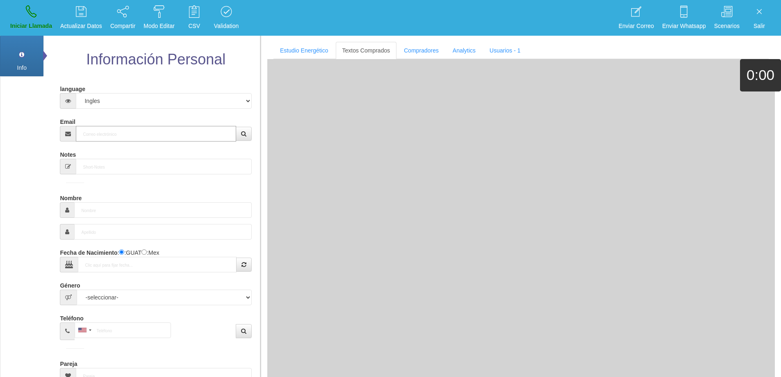
drag, startPoint x: 106, startPoint y: 140, endPoint x: 118, endPoint y: 130, distance: 15.4
click at [115, 132] on input "Email" at bounding box center [156, 134] width 160 height 16
paste input "[EMAIL_ADDRESS][DOMAIN_NAME]"
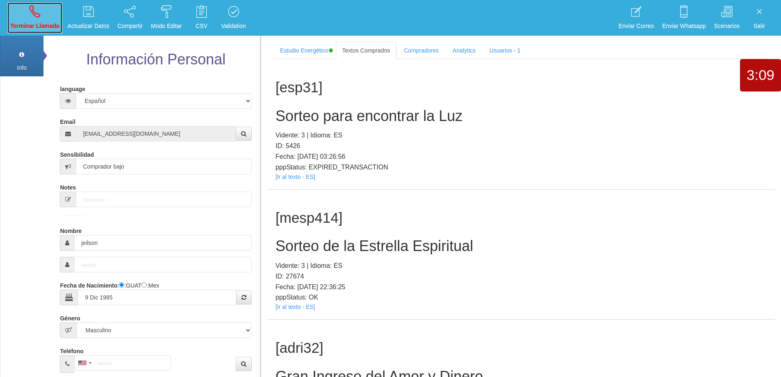
click at [47, 4] on link "Terminar Llamada" at bounding box center [34, 17] width 55 height 31
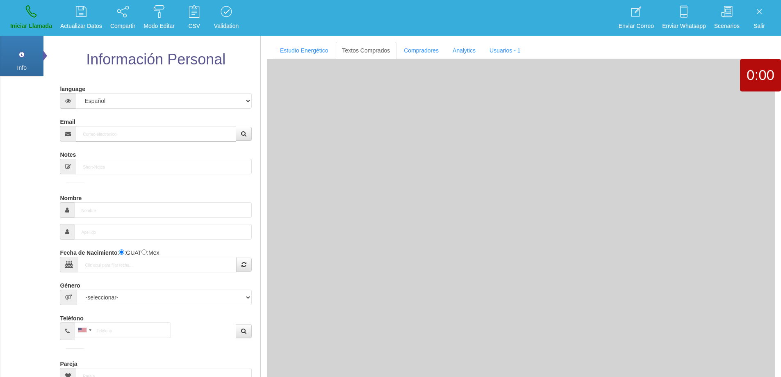
click at [124, 133] on input "Email" at bounding box center [156, 134] width 160 height 16
paste input "[EMAIL_ADDRESS][DOMAIN_NAME]"
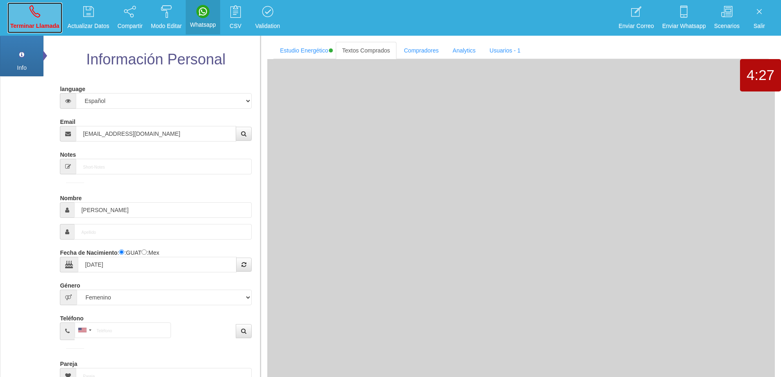
click at [34, 14] on icon at bounding box center [35, 11] width 11 height 13
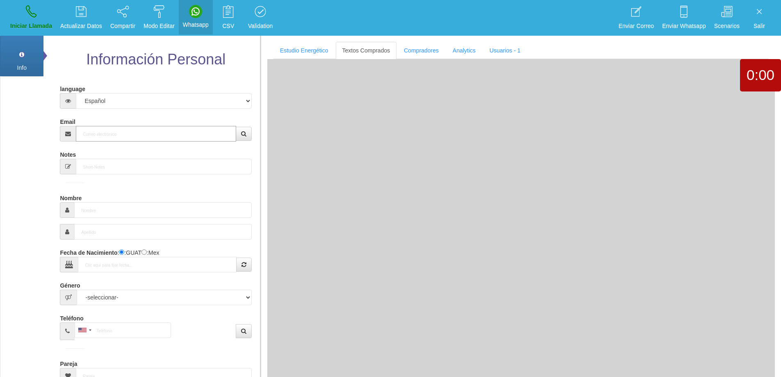
click at [164, 139] on input "Email" at bounding box center [156, 134] width 160 height 16
paste input "[EMAIL_ADDRESS][DOMAIN_NAME]"
click at [244, 133] on icon "button" at bounding box center [243, 134] width 5 height 6
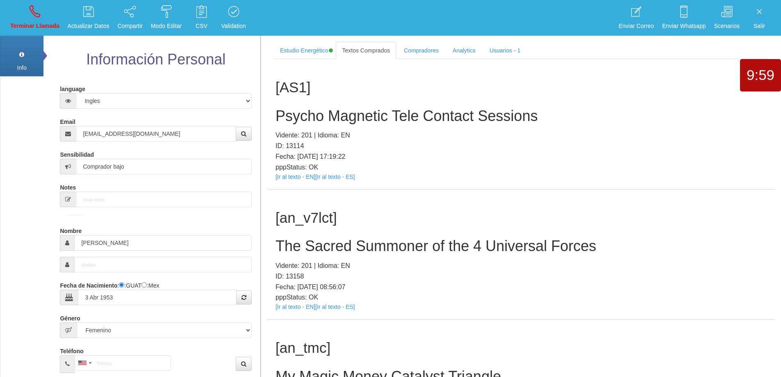
click at [622, 147] on p "ID: 13114" at bounding box center [520, 146] width 491 height 11
